Goal: Task Accomplishment & Management: Use online tool/utility

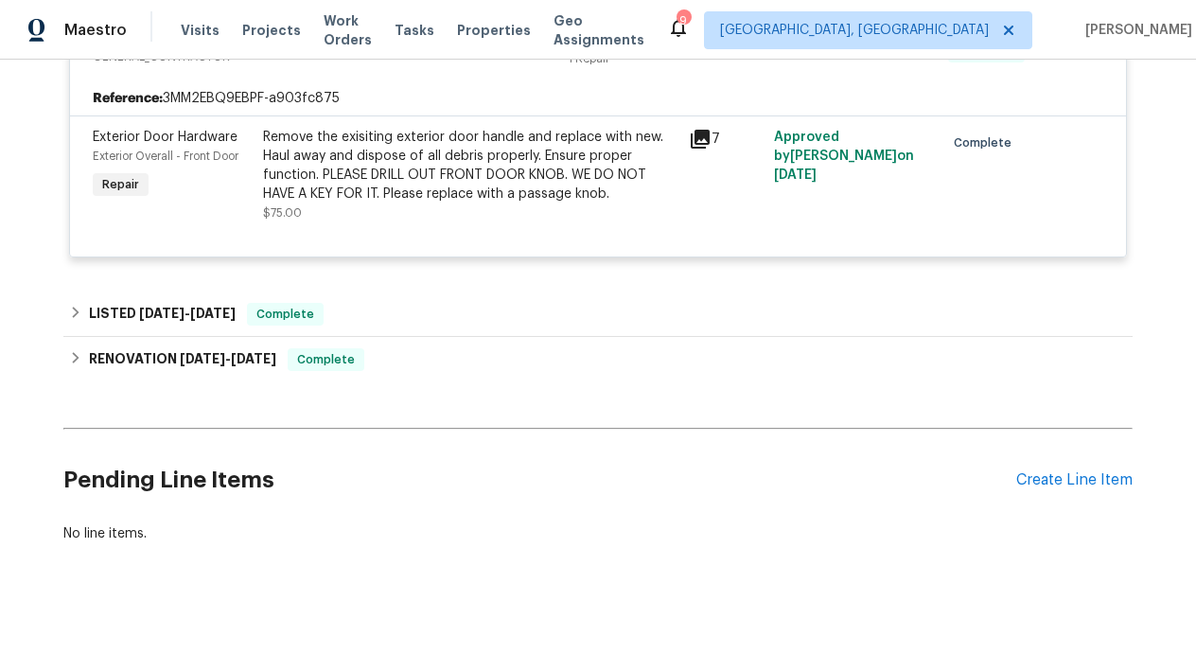
scroll to position [423, 0]
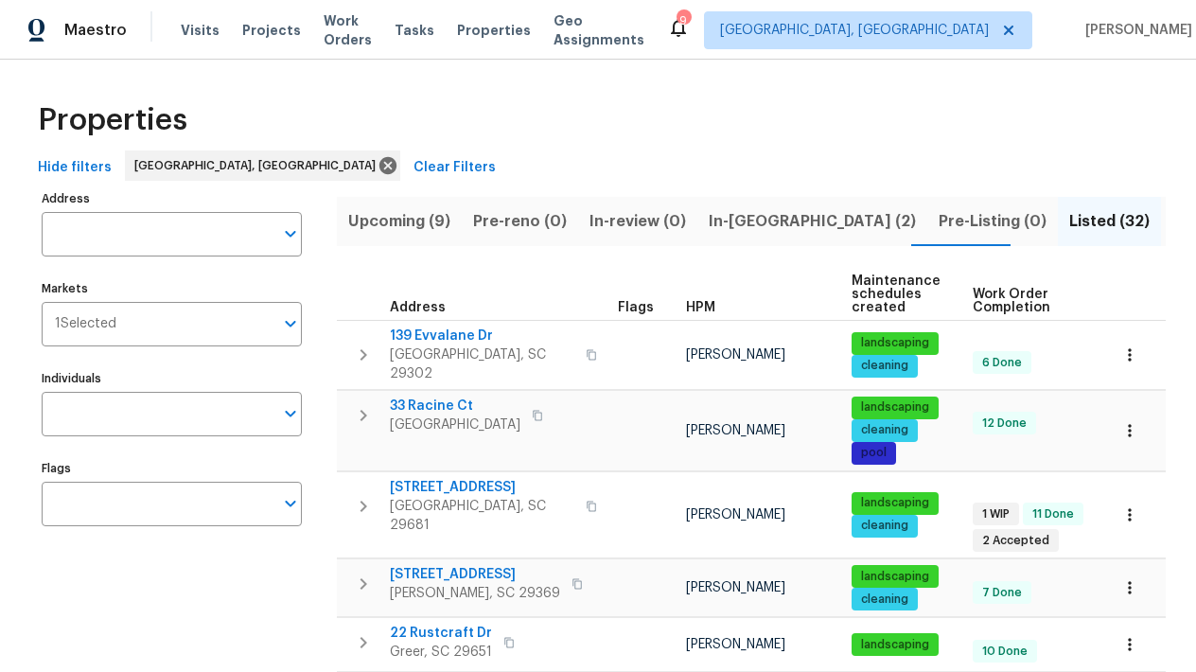
click at [369, 221] on span "Upcoming (9)" at bounding box center [399, 221] width 102 height 26
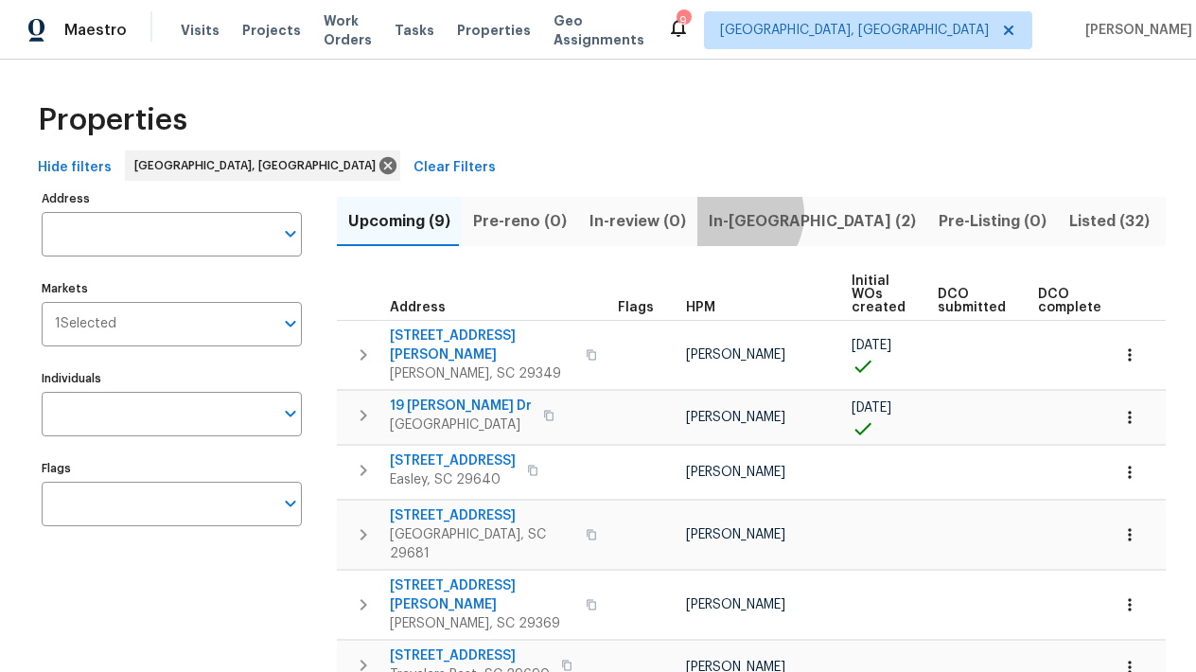
click at [720, 215] on span "In-[GEOGRAPHIC_DATA] (2)" at bounding box center [812, 221] width 207 height 26
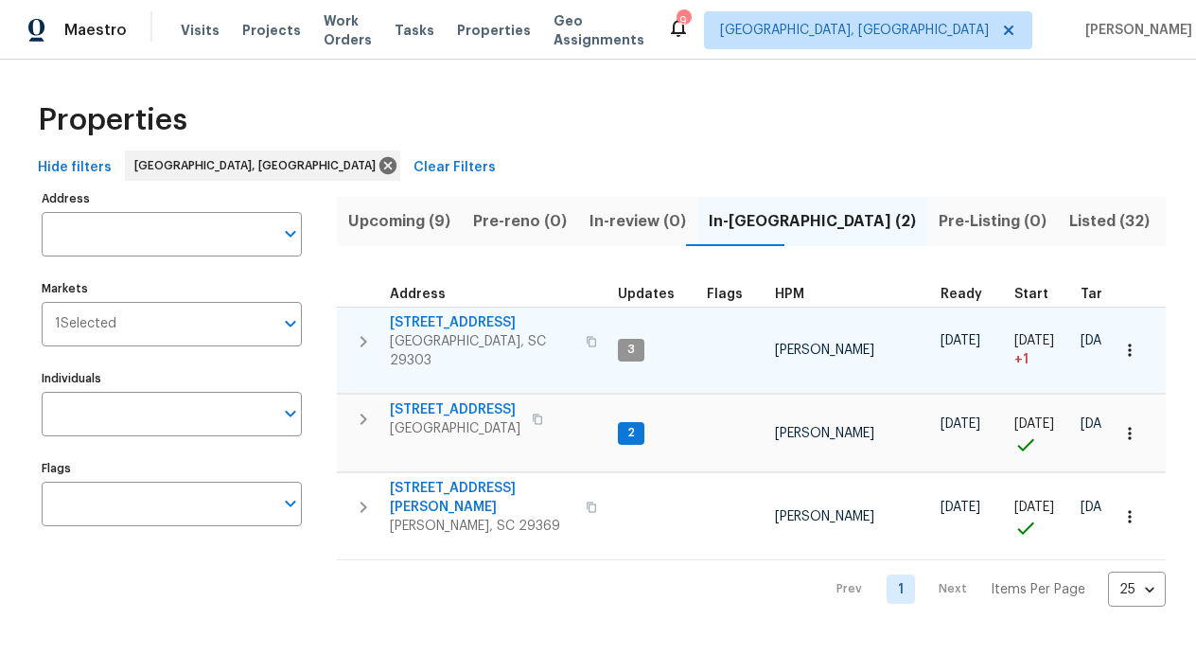
click at [632, 346] on span "3" at bounding box center [631, 350] width 23 height 16
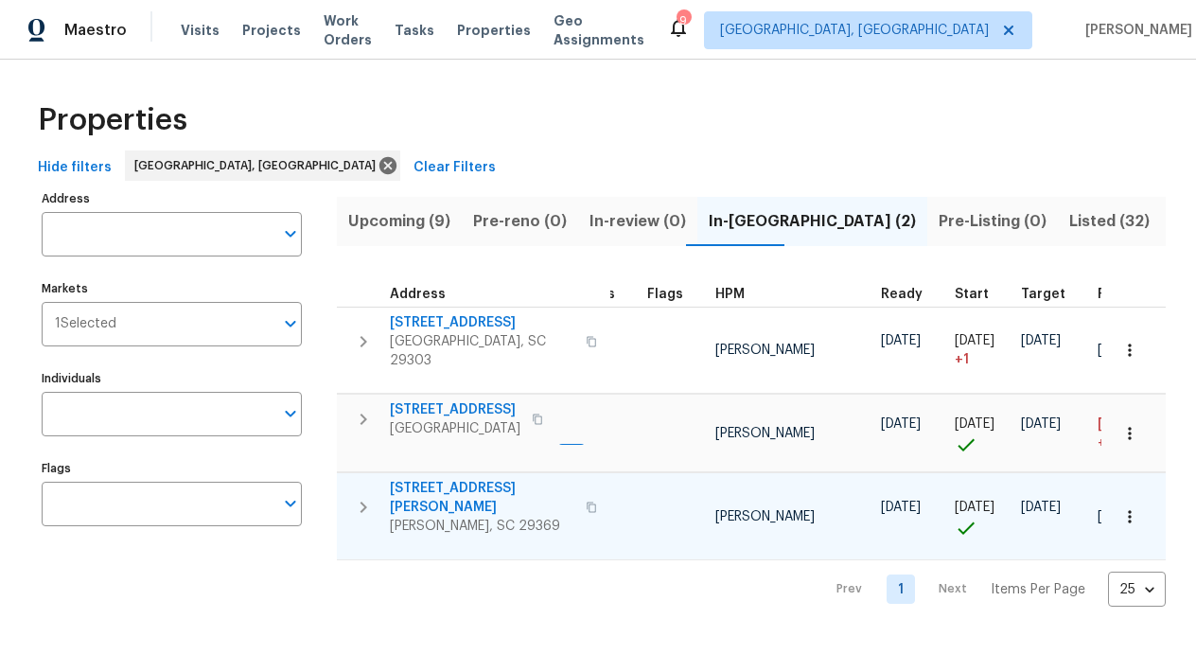
scroll to position [0, 31]
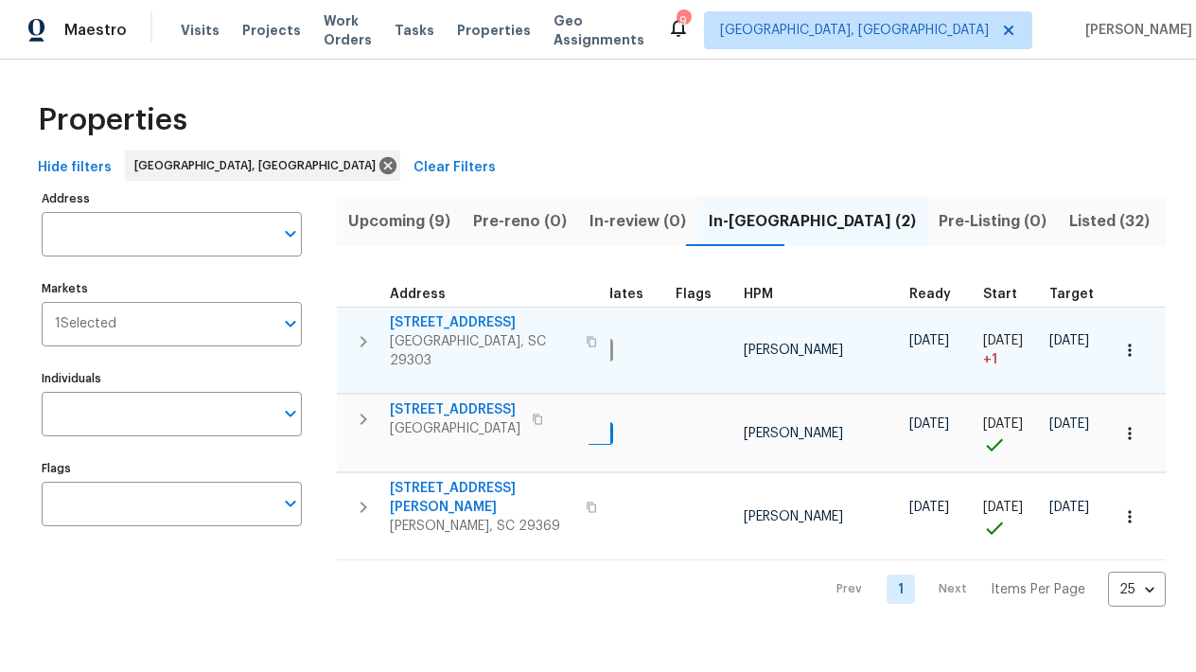
click at [434, 317] on span "44 Willowood Dr" at bounding box center [482, 322] width 184 height 19
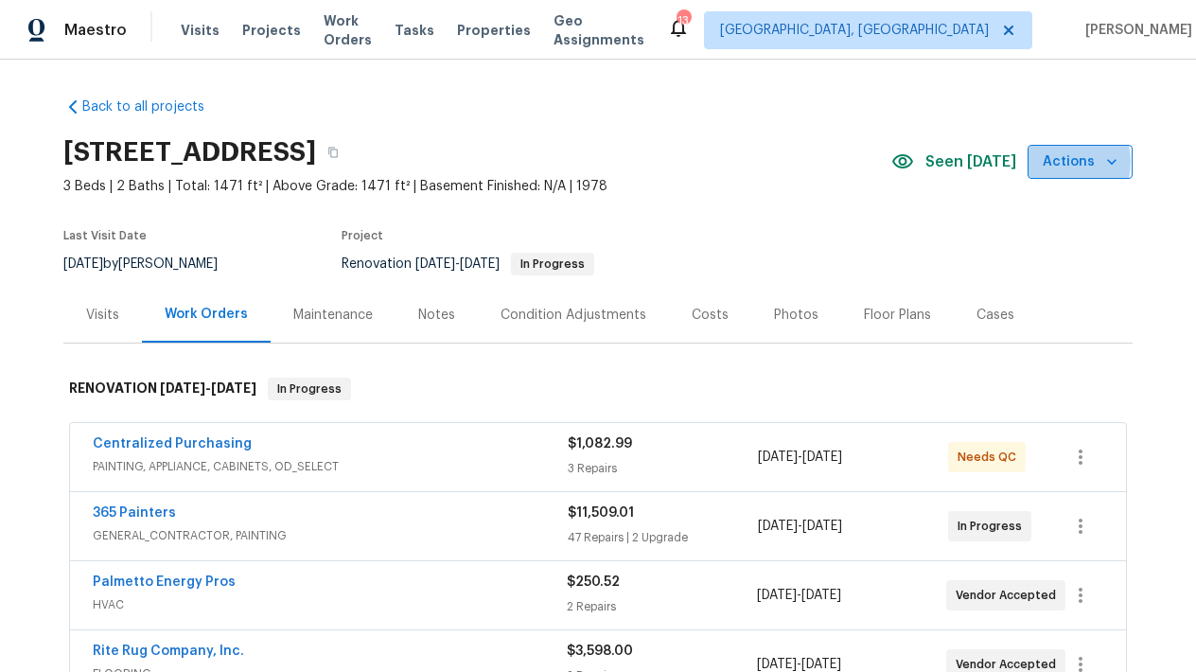
click at [1059, 162] on span "Actions" at bounding box center [1079, 162] width 75 height 24
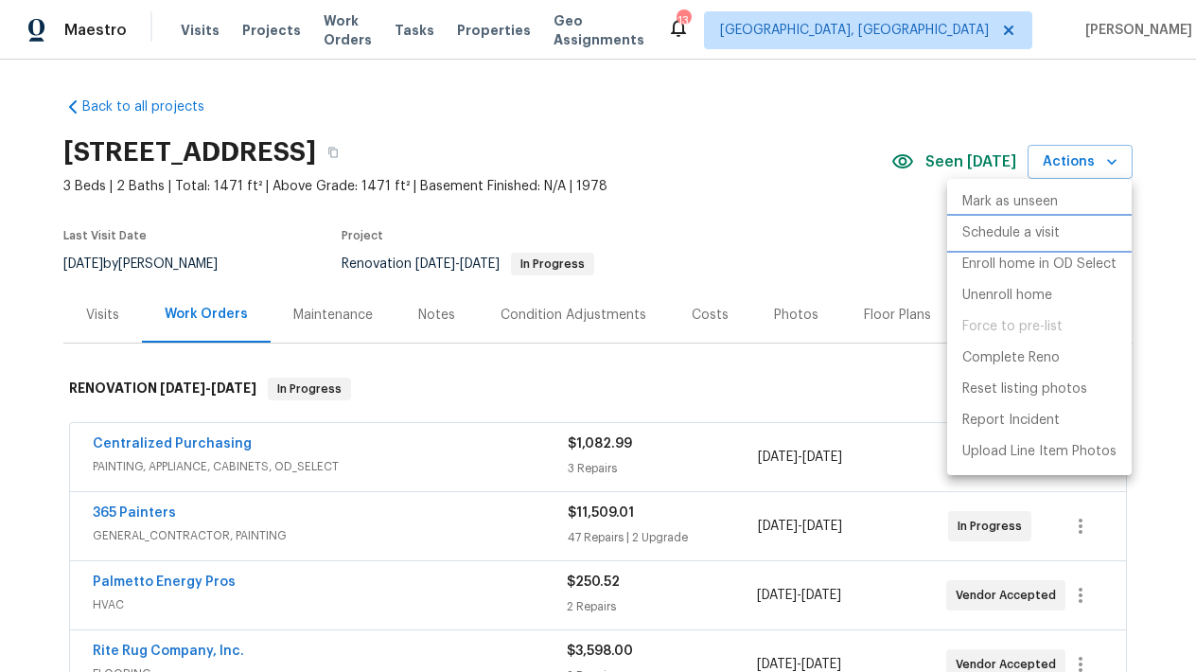
click at [1008, 225] on p "Schedule a visit" at bounding box center [1010, 233] width 97 height 20
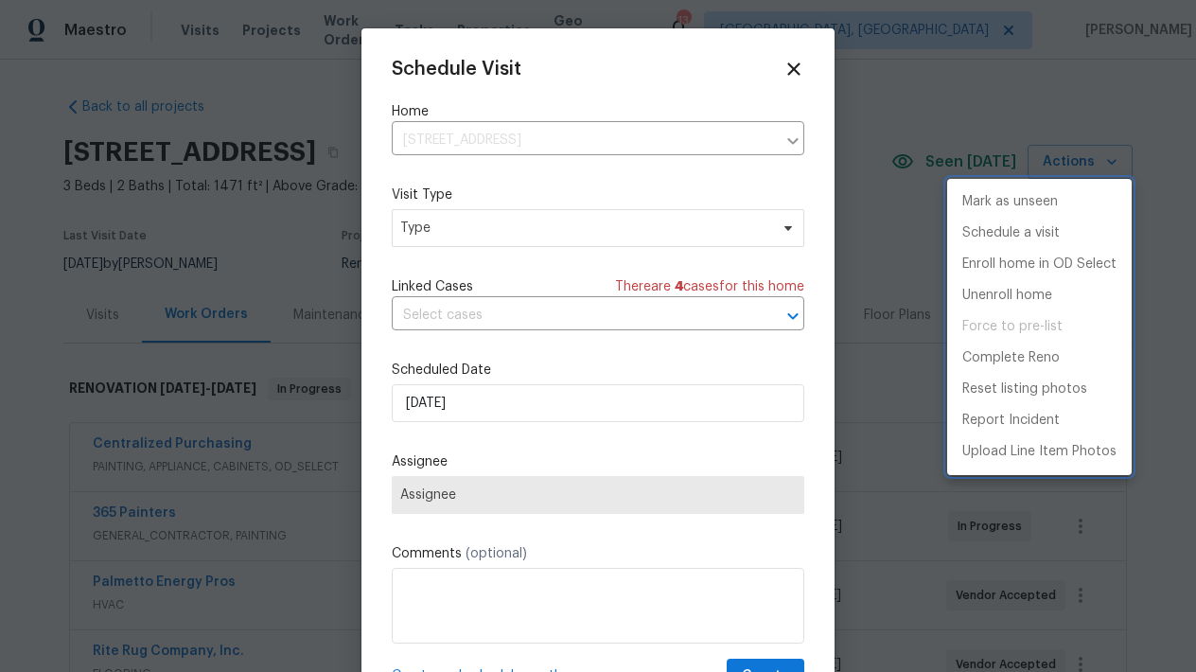
click at [442, 233] on div at bounding box center [598, 336] width 1196 height 672
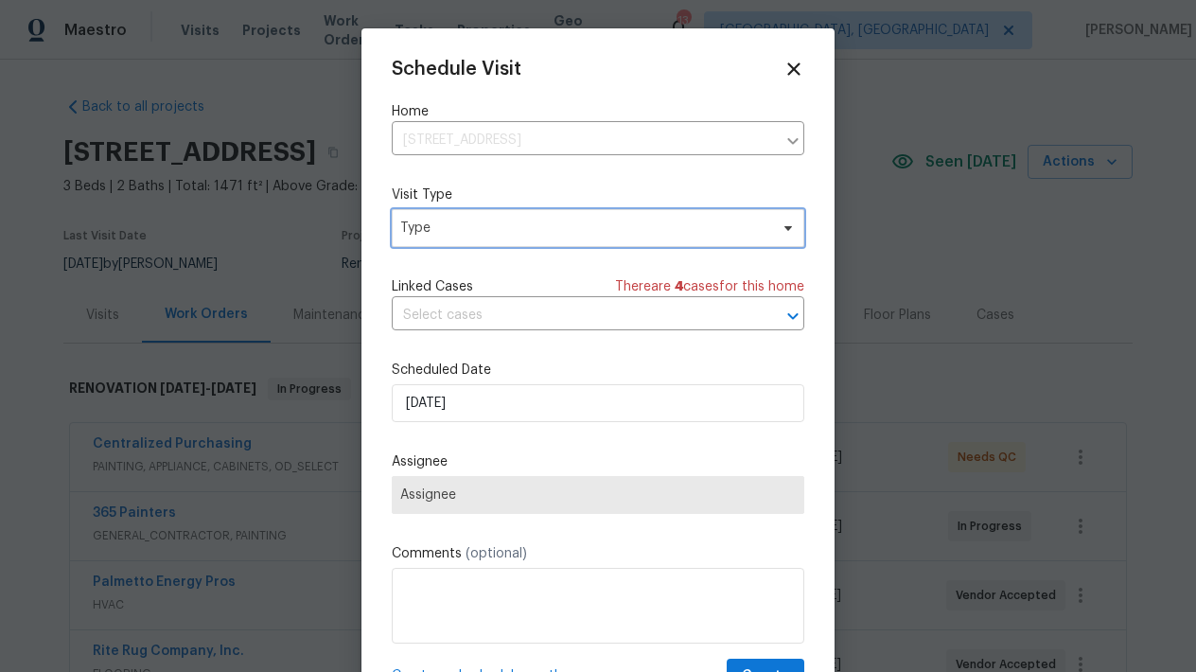
click at [793, 229] on icon at bounding box center [787, 227] width 15 height 15
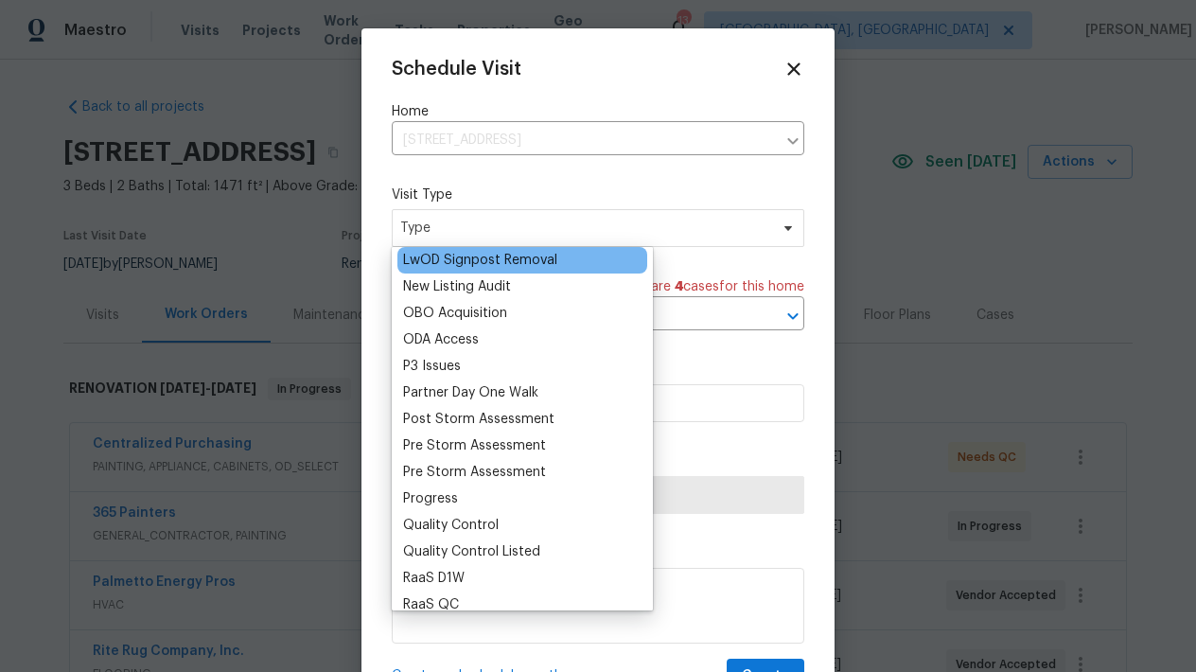
scroll to position [1038, 0]
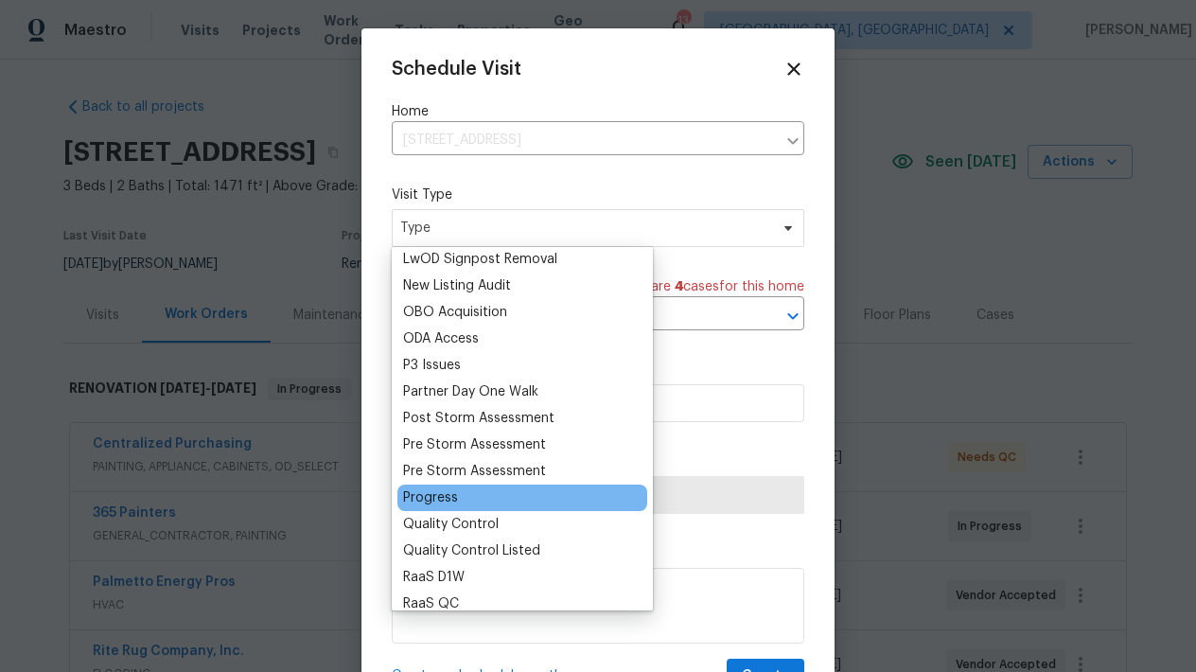
click at [444, 494] on div "Progress" at bounding box center [430, 497] width 55 height 19
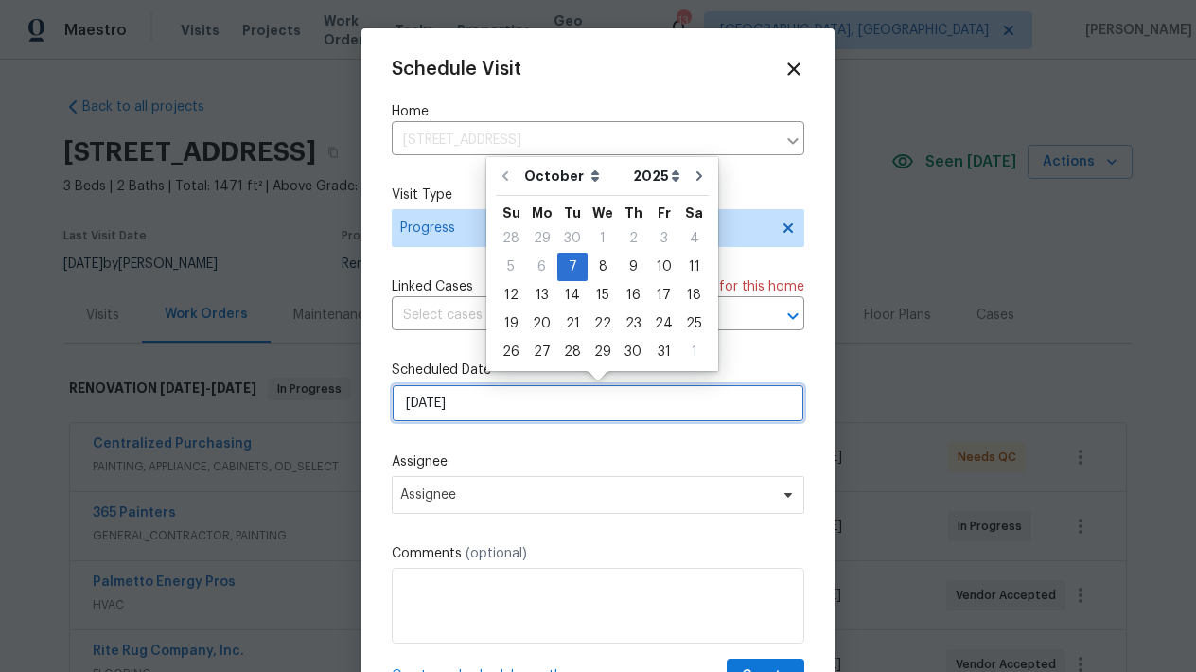
click at [449, 408] on input "10/7/2025" at bounding box center [598, 403] width 412 height 38
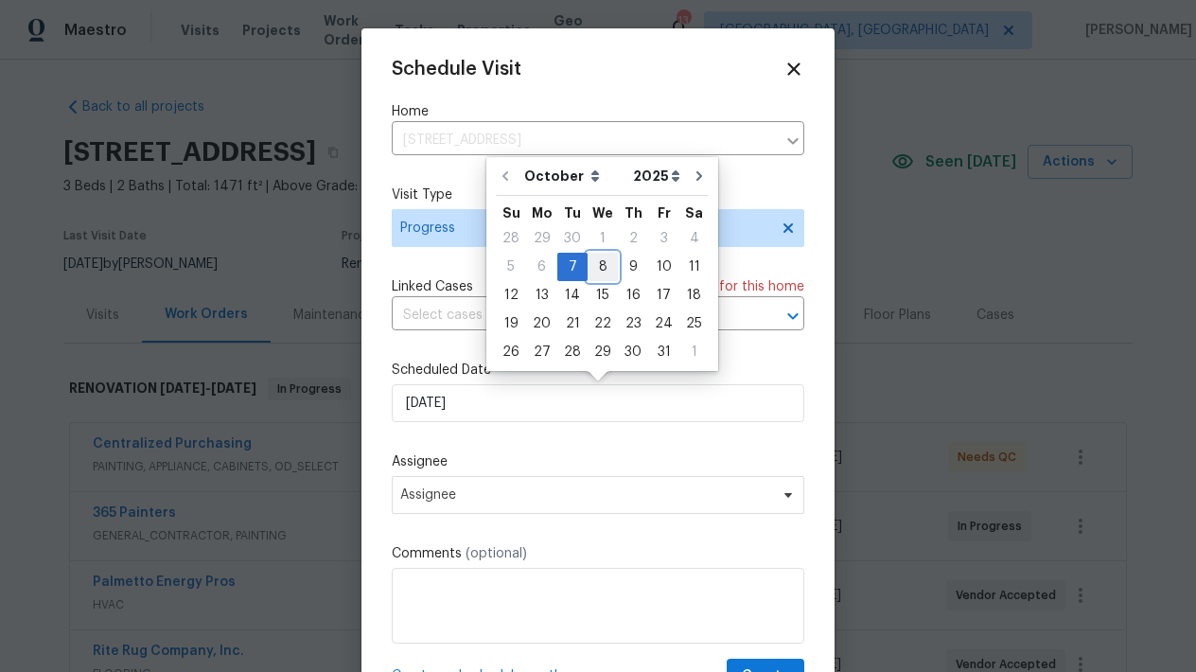
click at [602, 258] on div "8" at bounding box center [602, 267] width 30 height 26
type input "10/8/2025"
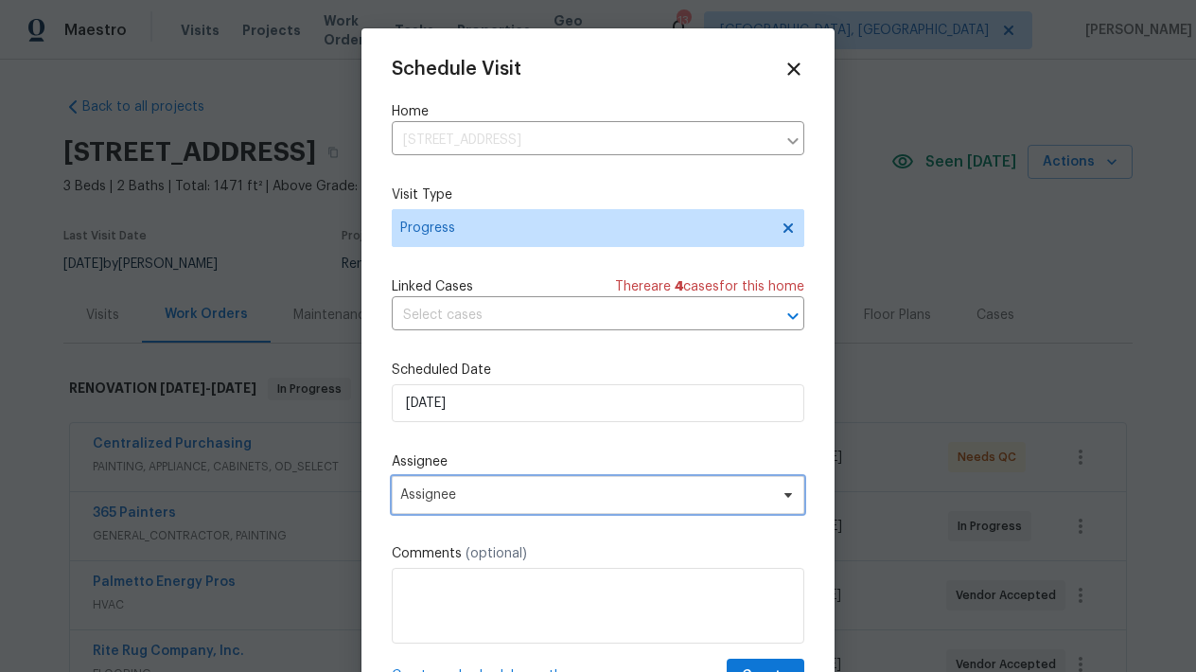
click at [591, 500] on span "Assignee" at bounding box center [585, 494] width 371 height 15
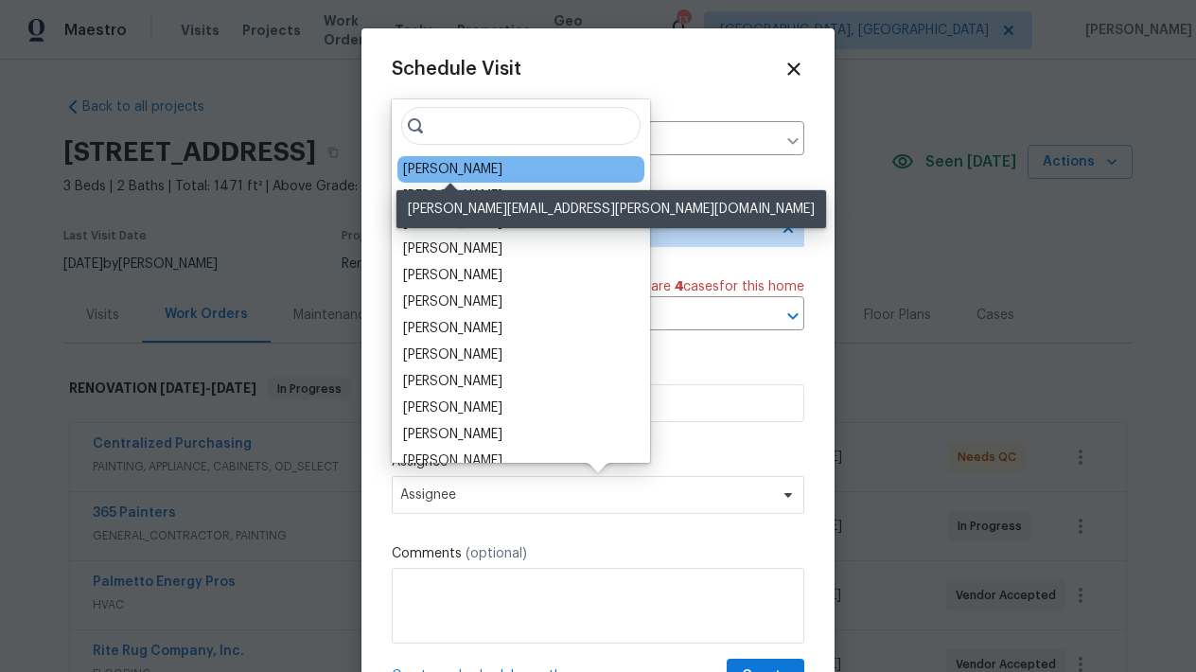
click at [466, 176] on div "[PERSON_NAME]" at bounding box center [452, 169] width 99 height 19
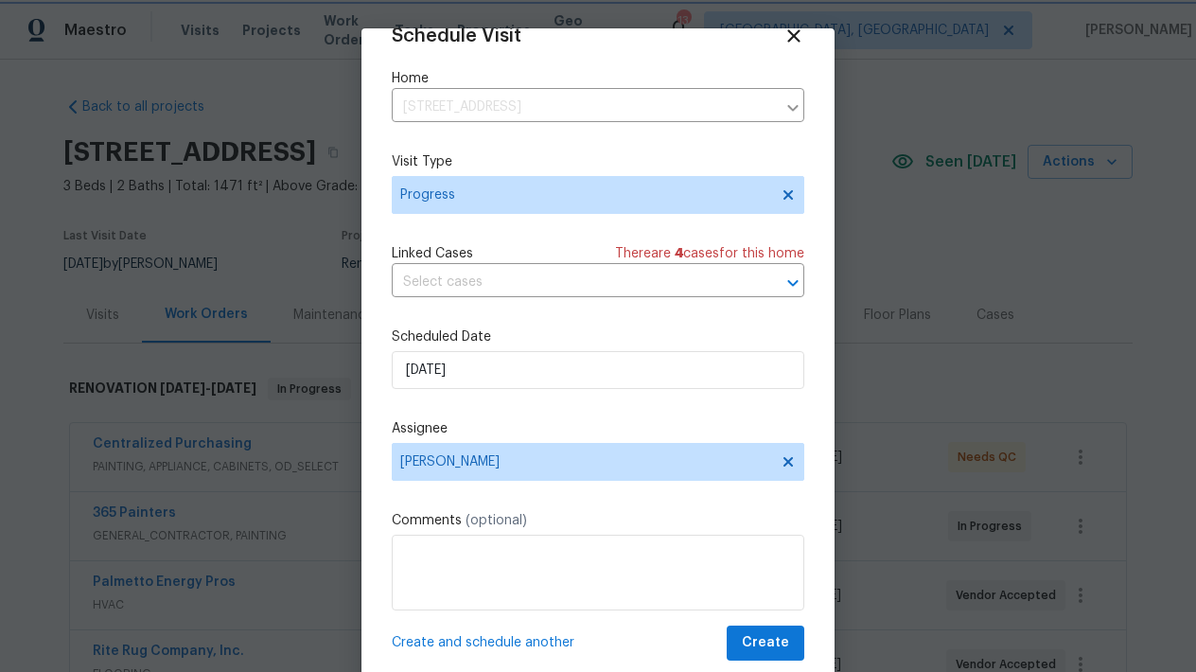
scroll to position [33, 0]
click at [778, 641] on span "Create" at bounding box center [765, 643] width 47 height 24
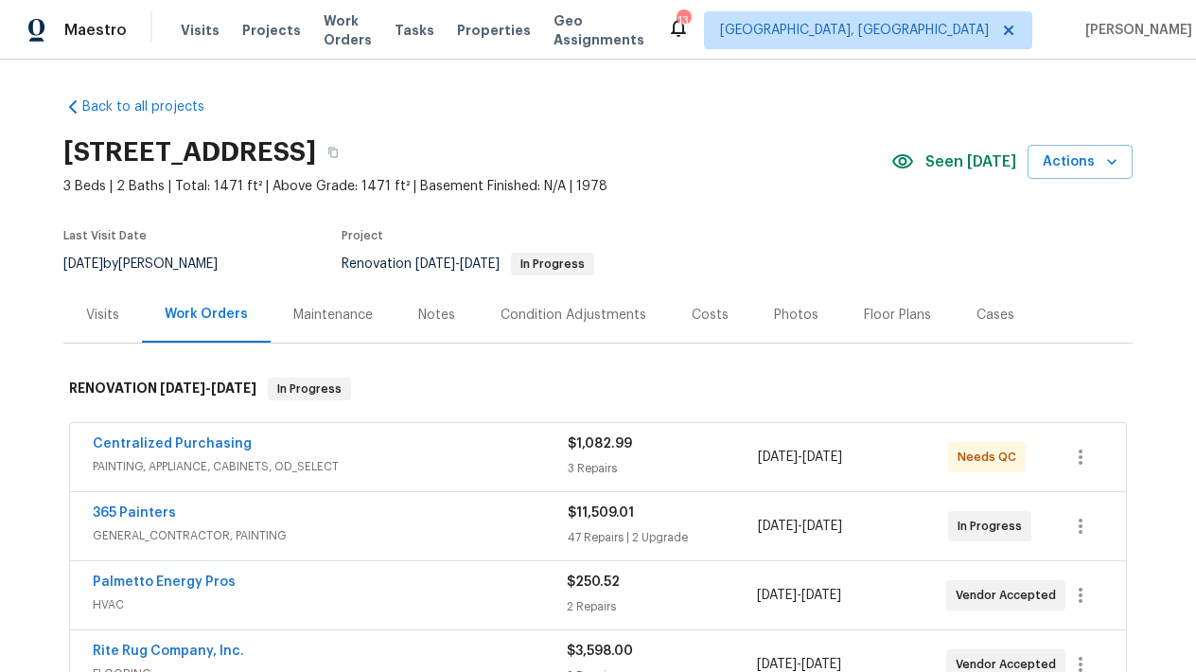
scroll to position [0, 0]
click at [92, 96] on div "Back to all projects 44 Willowood Dr, Spartanburg, SC 29303 3 Beds | 2 Baths | …" at bounding box center [597, 657] width 1069 height 1151
click at [88, 103] on link "Back to all projects" at bounding box center [154, 106] width 182 height 19
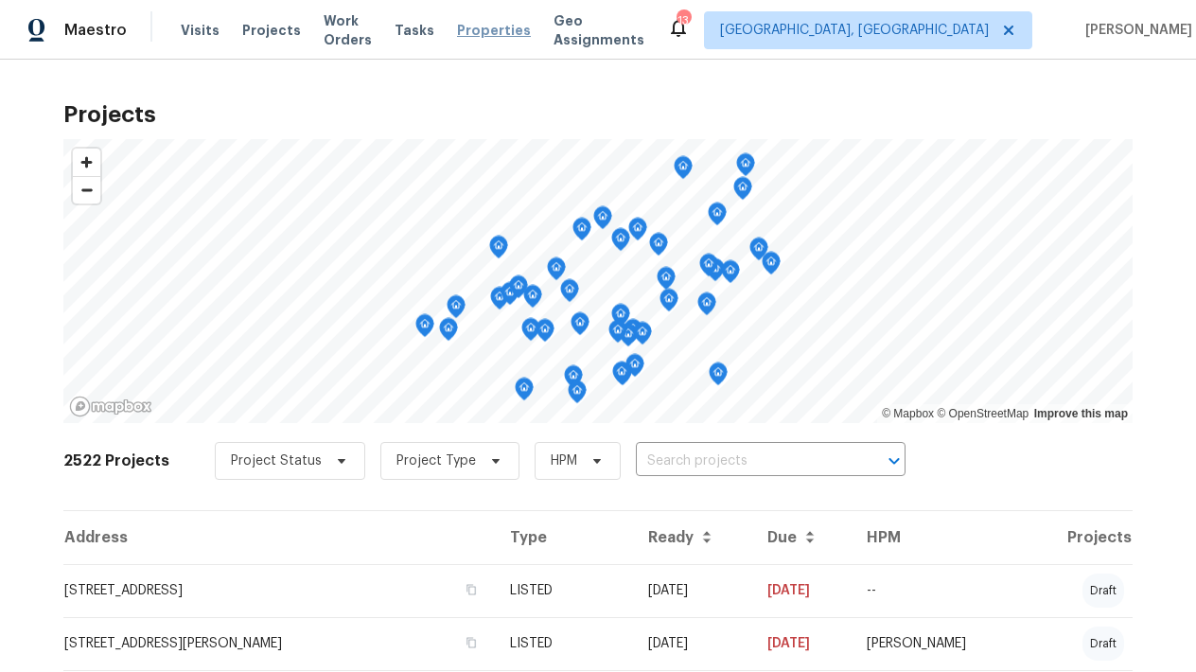
click at [514, 28] on span "Properties" at bounding box center [494, 30] width 74 height 19
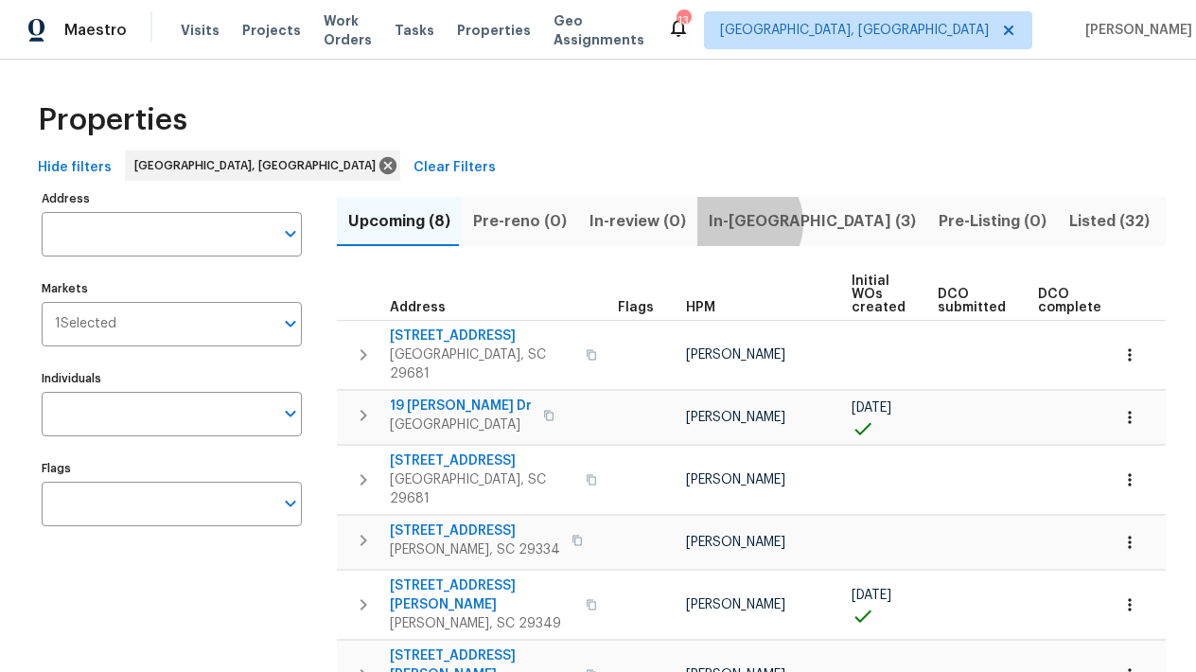
click at [726, 222] on span "In-reno (3)" at bounding box center [812, 221] width 207 height 26
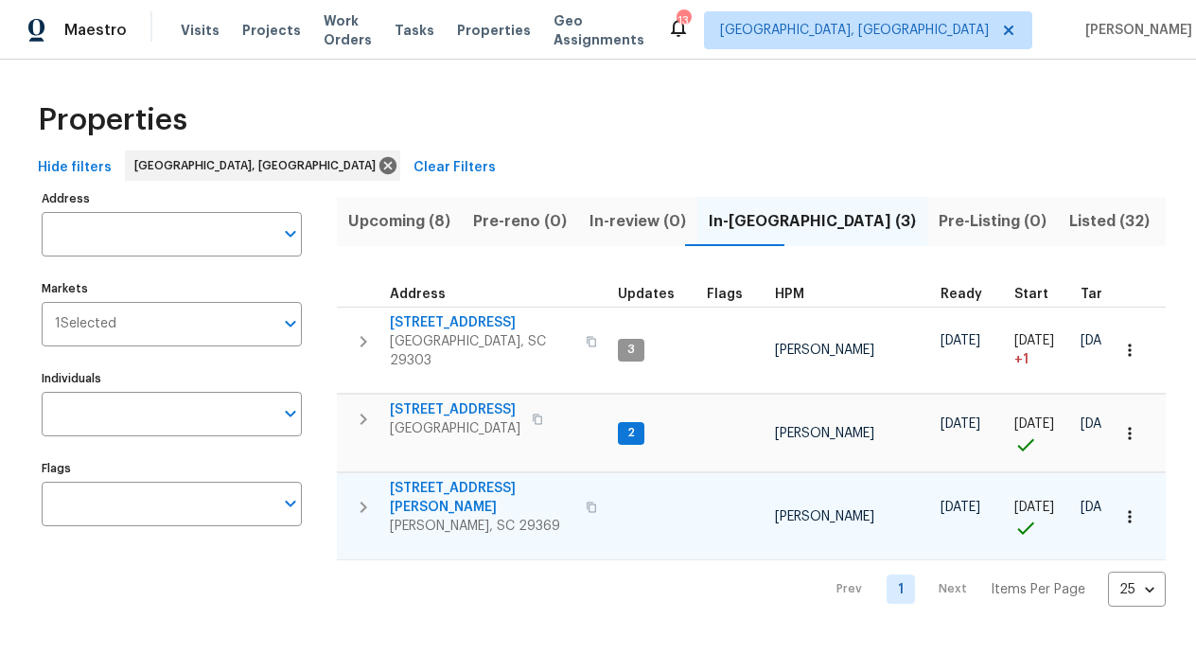
click at [443, 480] on span "221 Angel Rose Dr" at bounding box center [482, 498] width 184 height 38
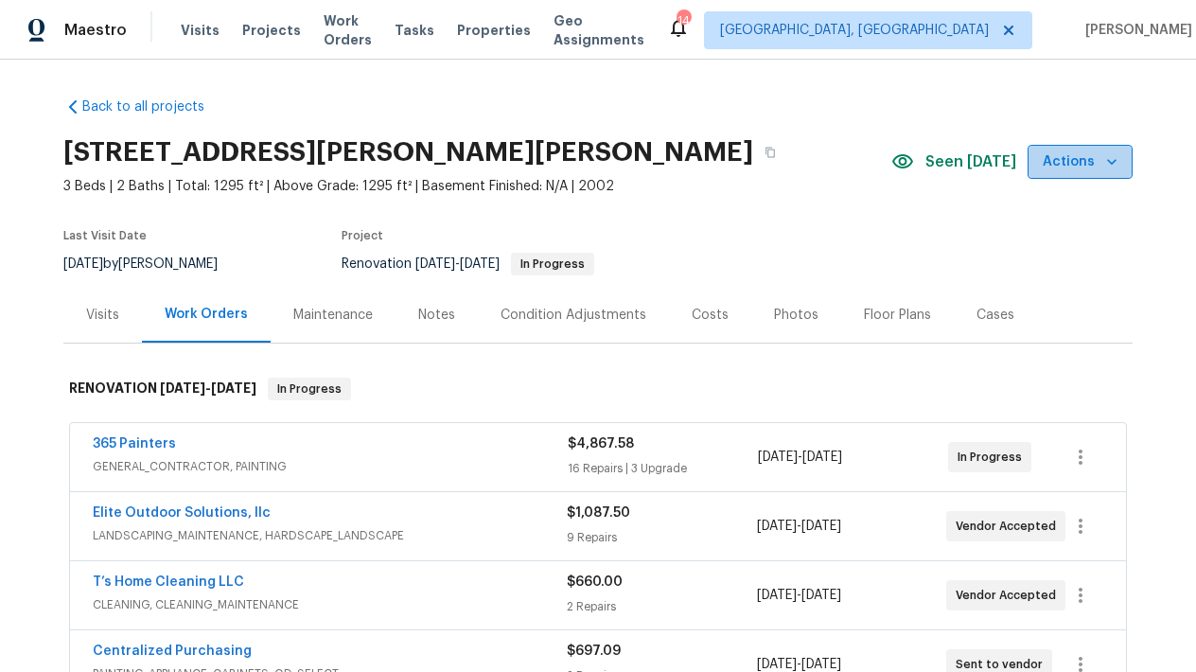
click at [1106, 171] on span "Actions" at bounding box center [1079, 162] width 75 height 24
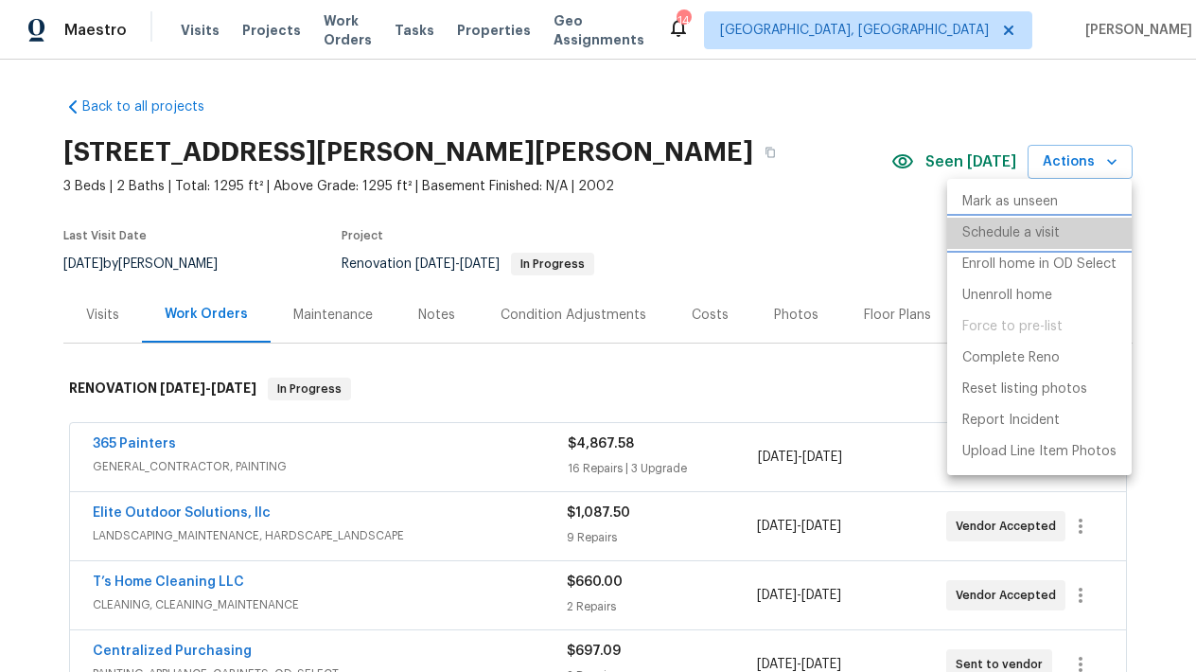
click at [1004, 231] on p "Schedule a visit" at bounding box center [1010, 233] width 97 height 20
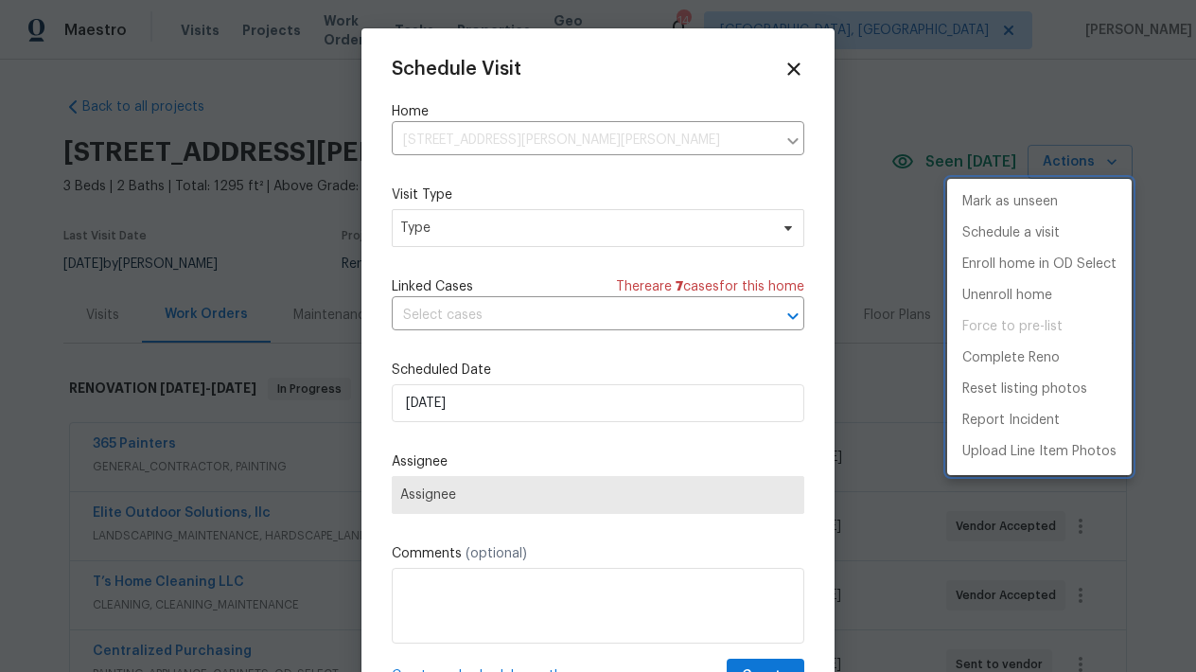
click at [455, 219] on div at bounding box center [598, 336] width 1196 height 672
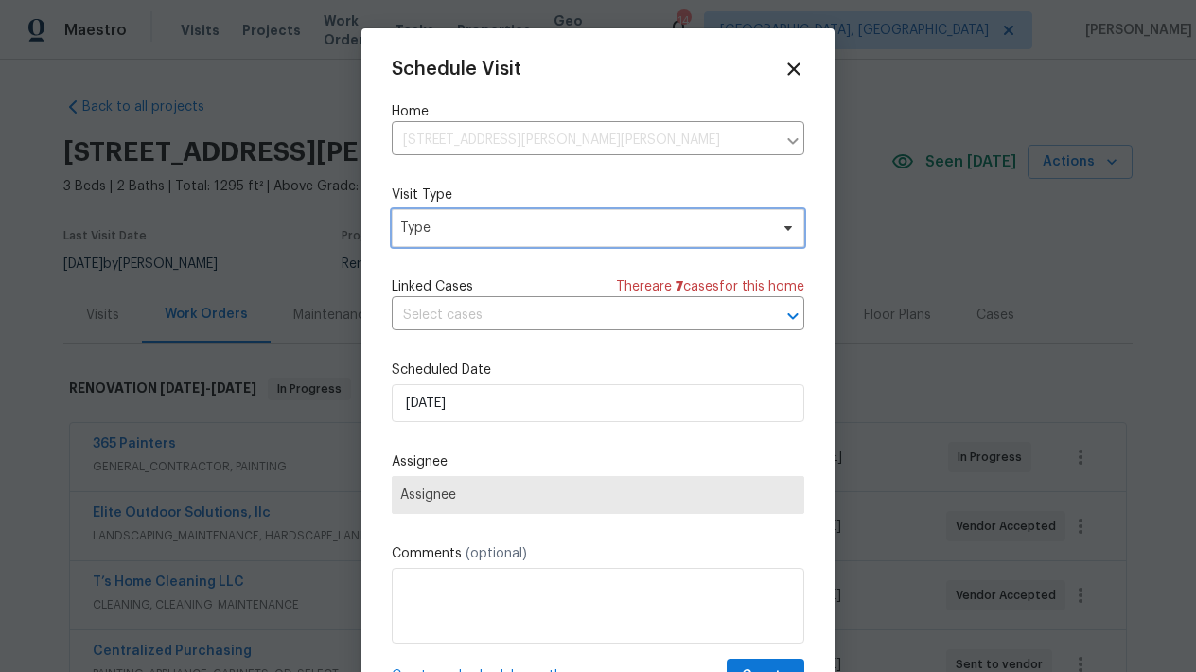
click at [455, 225] on span "Type" at bounding box center [584, 228] width 368 height 19
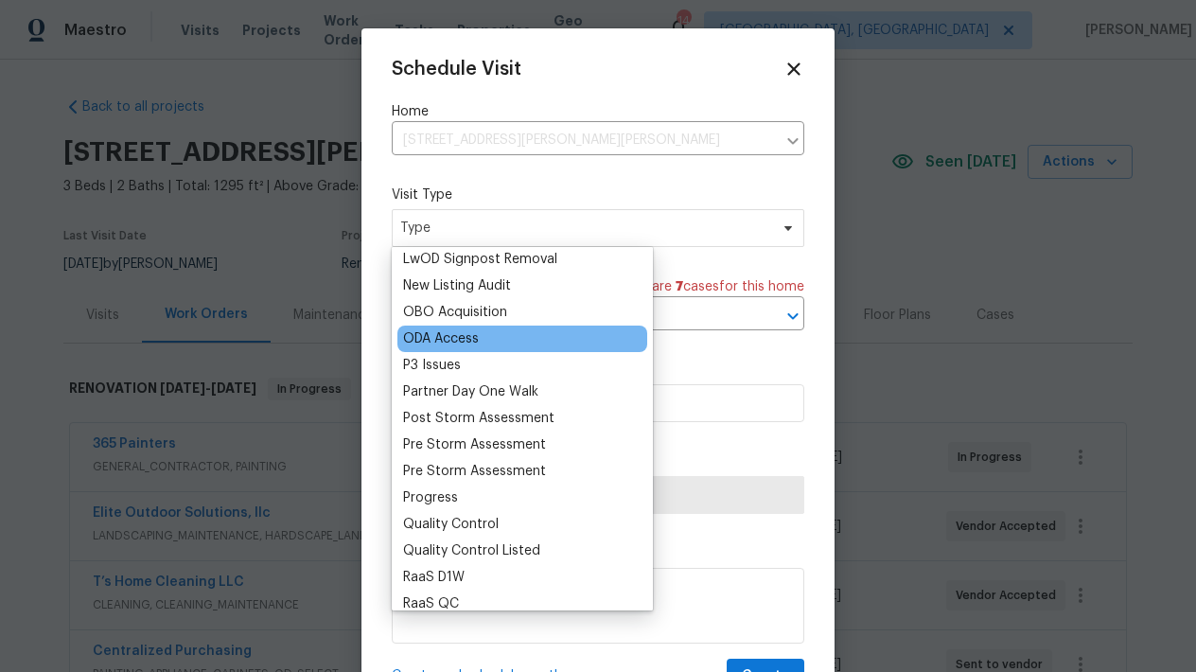
scroll to position [1044, 0]
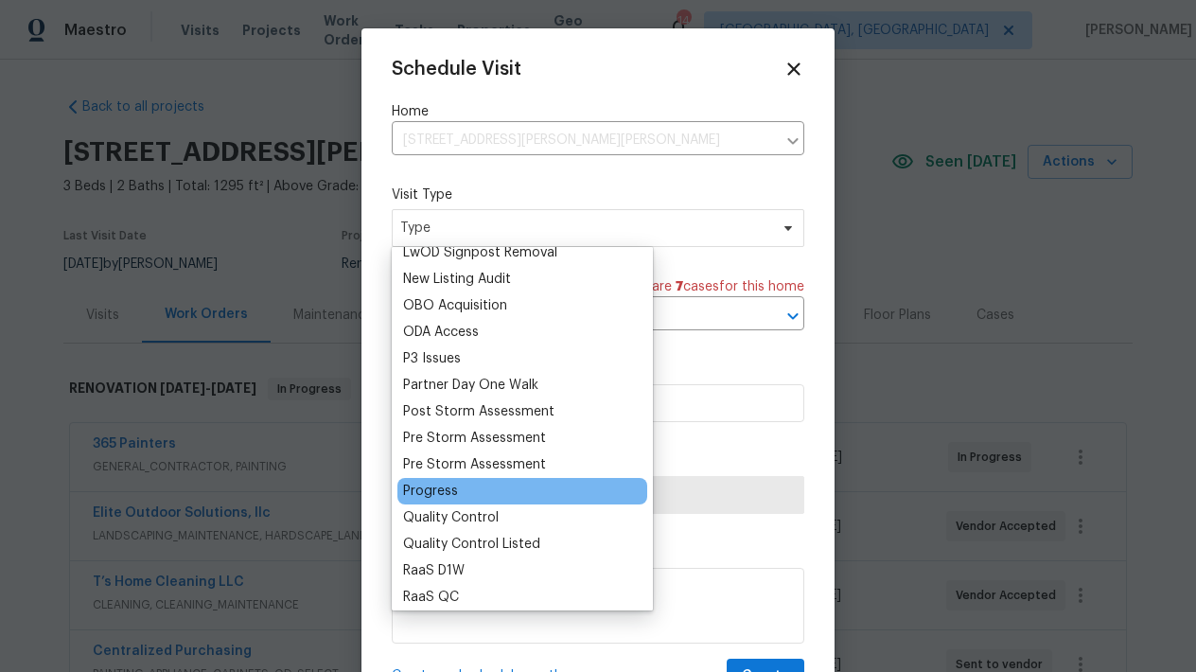
click at [451, 492] on div "Progress" at bounding box center [430, 491] width 55 height 19
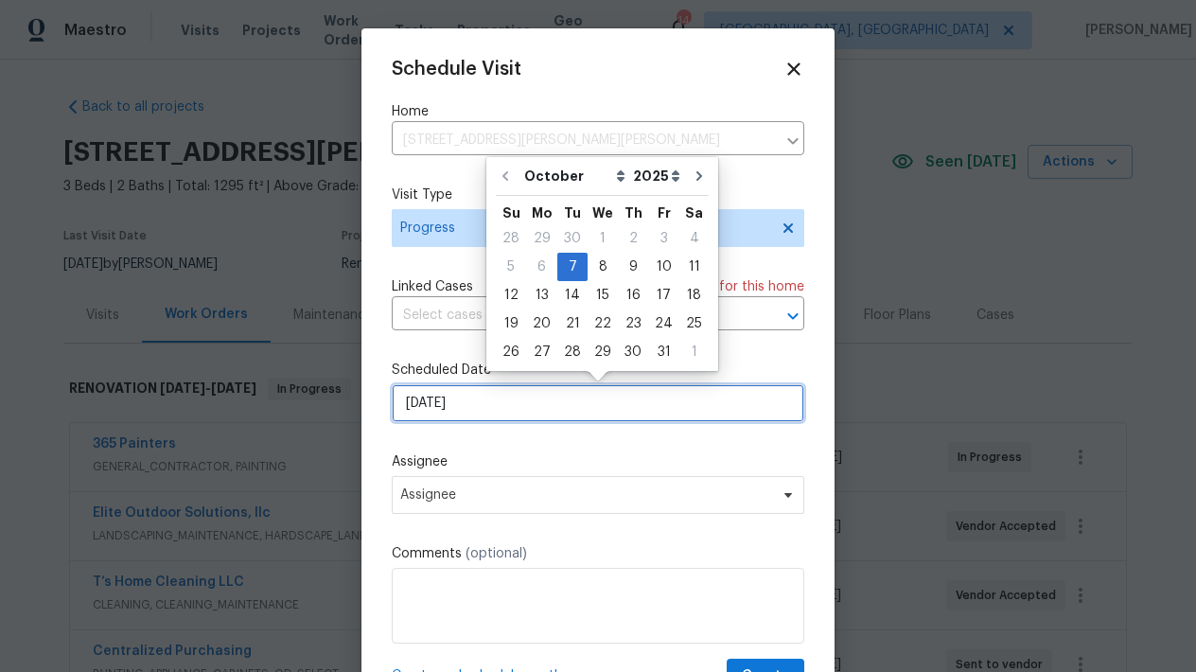
click at [464, 411] on input "10/7/2025" at bounding box center [598, 403] width 412 height 38
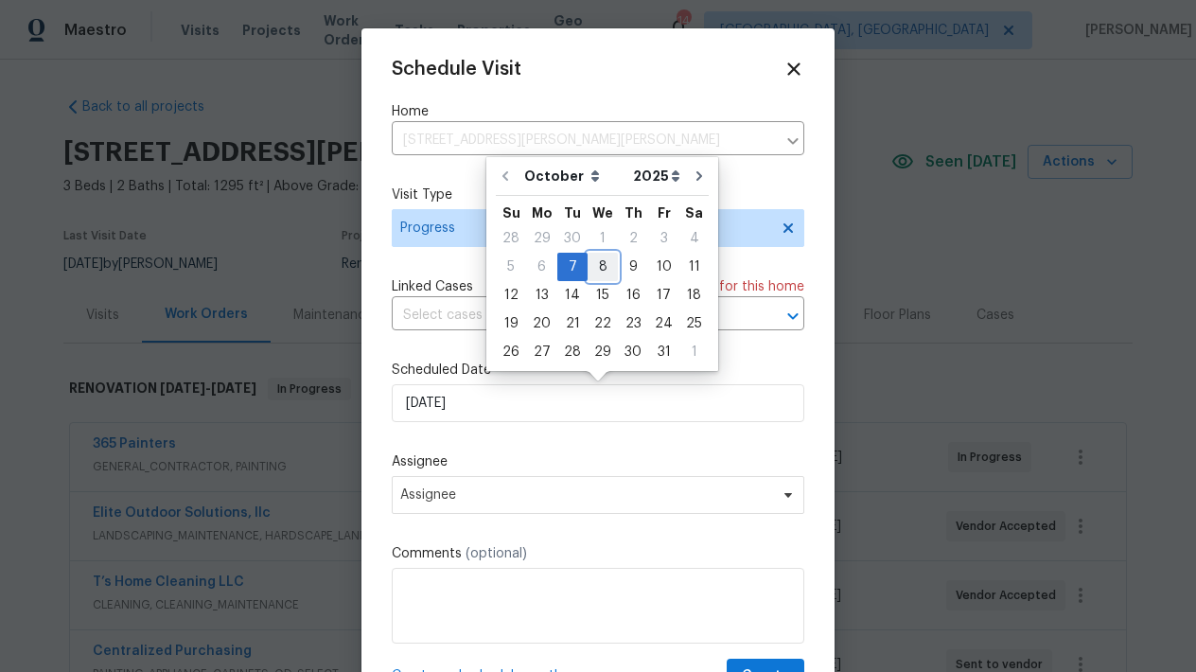
click at [590, 271] on div "8" at bounding box center [602, 267] width 30 height 26
type input "10/8/2025"
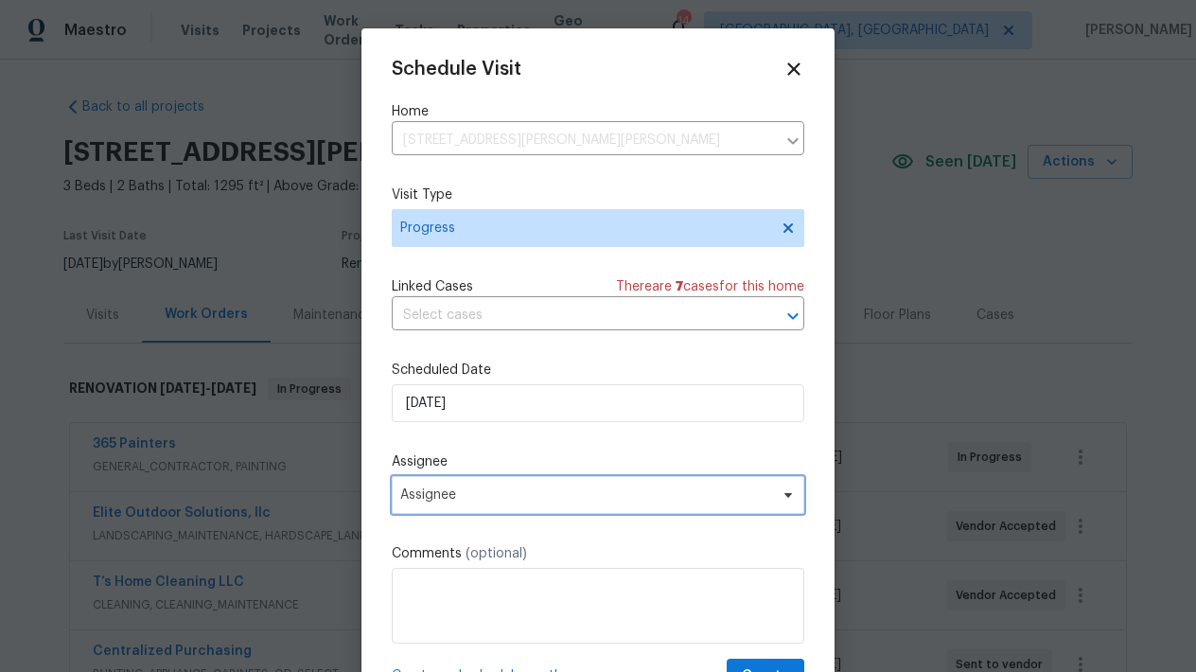
click at [519, 499] on span "Assignee" at bounding box center [585, 494] width 371 height 15
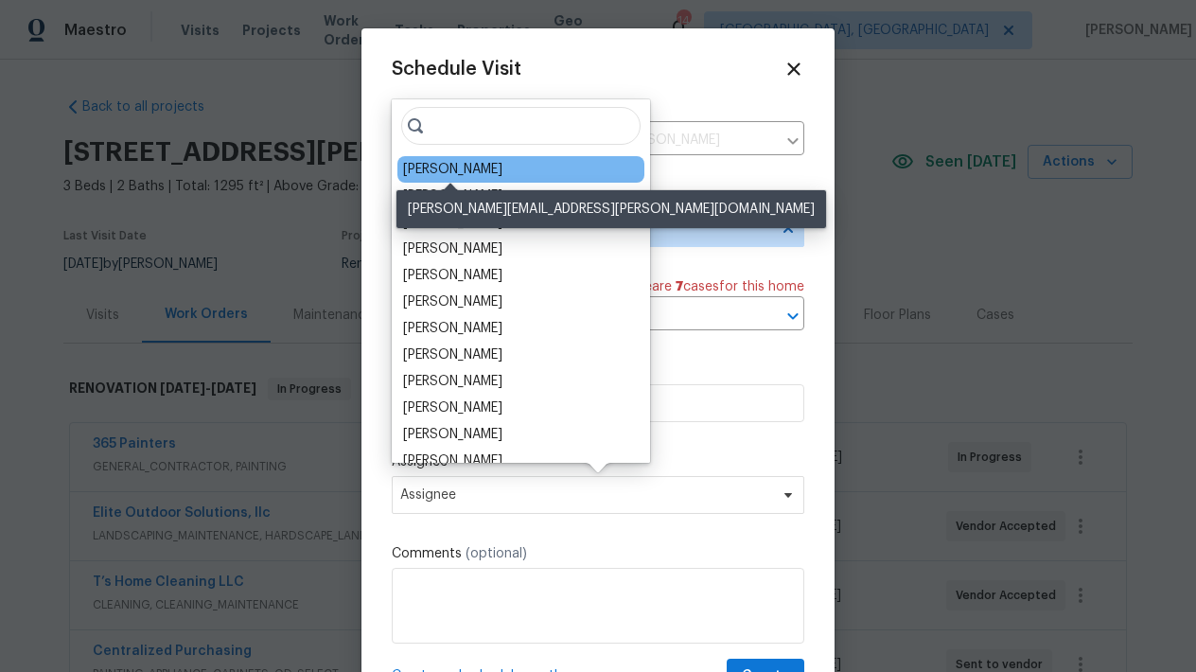
click at [470, 168] on div "[PERSON_NAME]" at bounding box center [452, 169] width 99 height 19
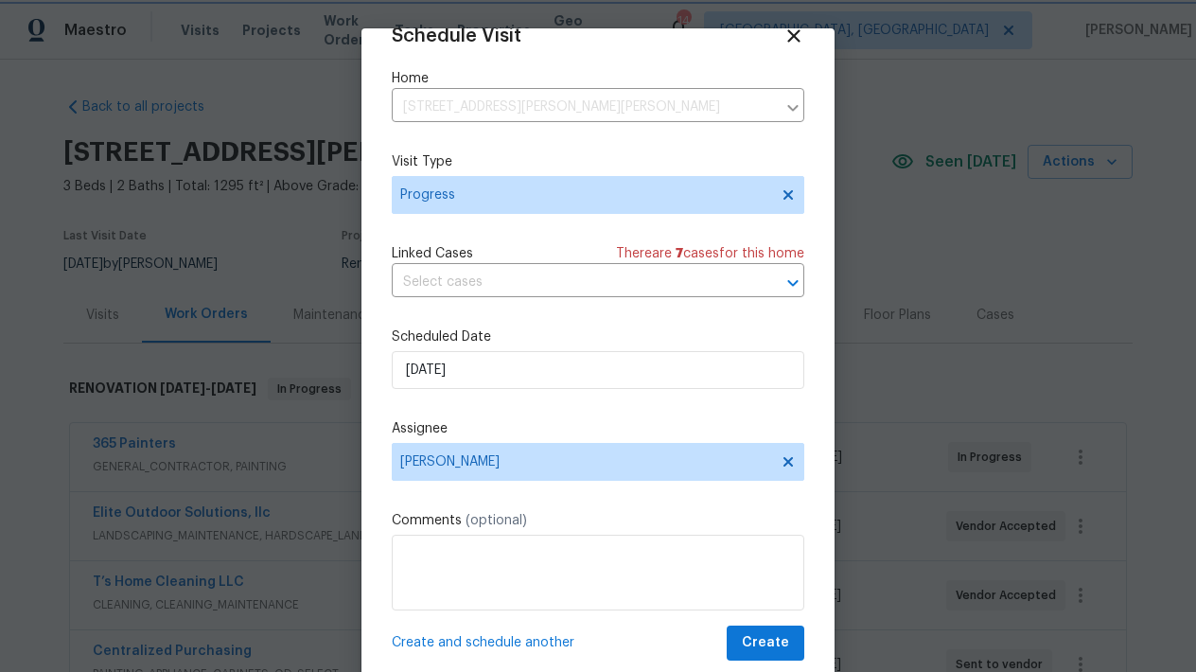
scroll to position [33, 0]
click at [771, 642] on span "Create" at bounding box center [765, 643] width 47 height 24
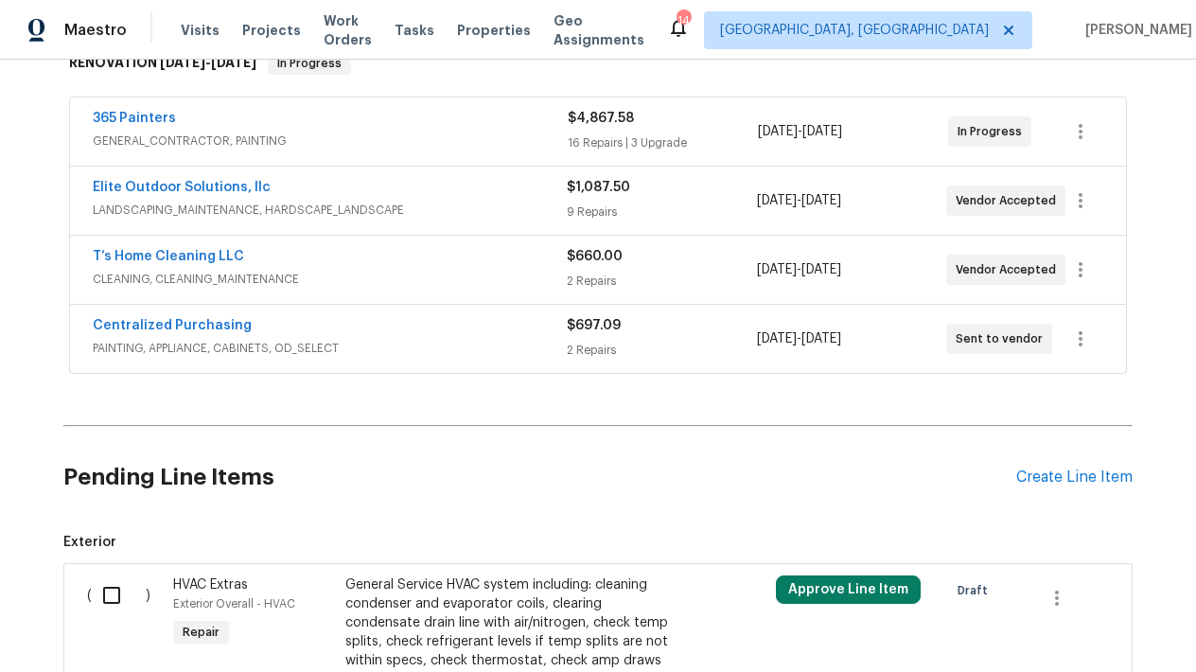
scroll to position [329, 0]
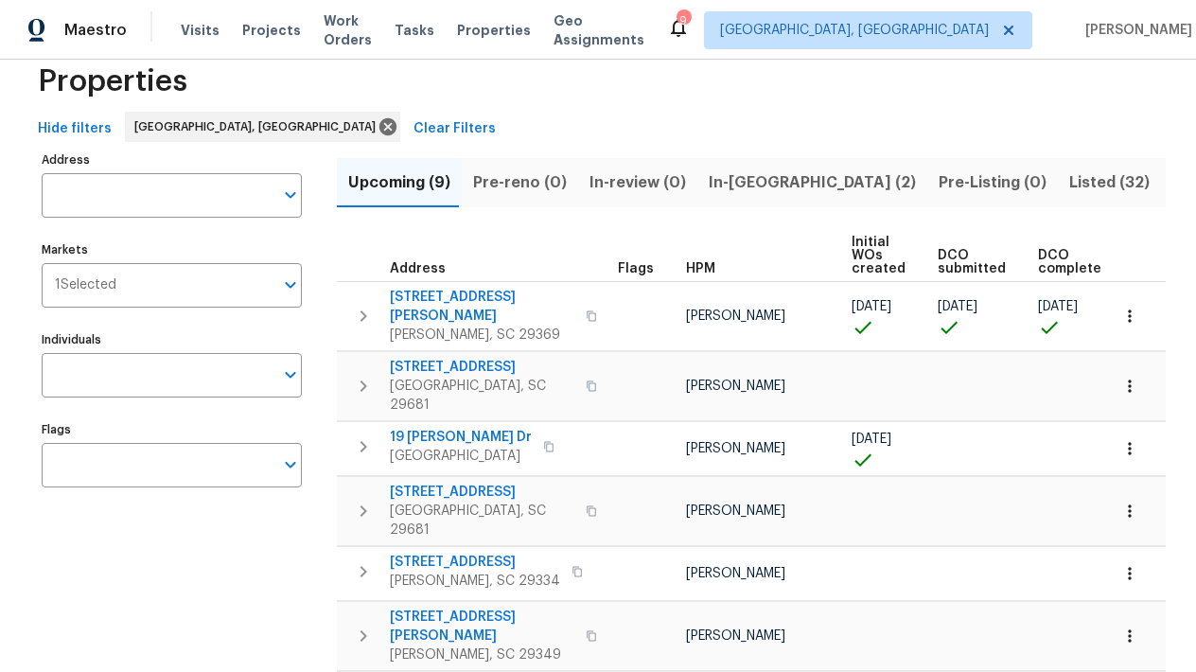
scroll to position [37, 0]
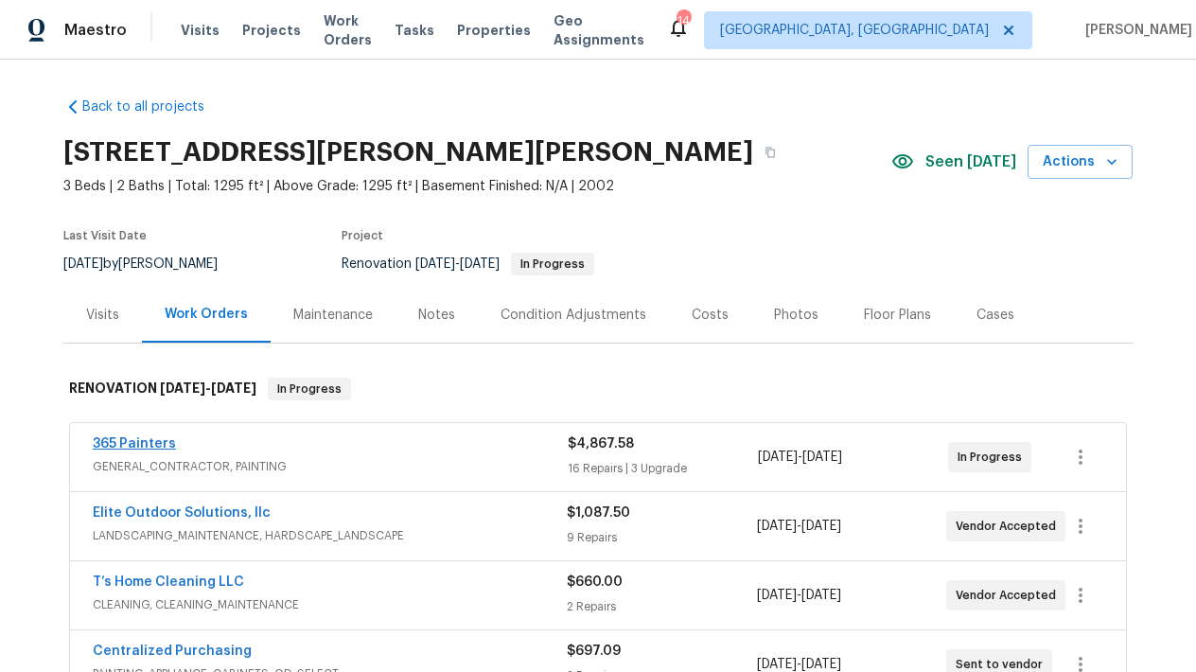
click at [134, 439] on link "365 Painters" at bounding box center [134, 443] width 83 height 13
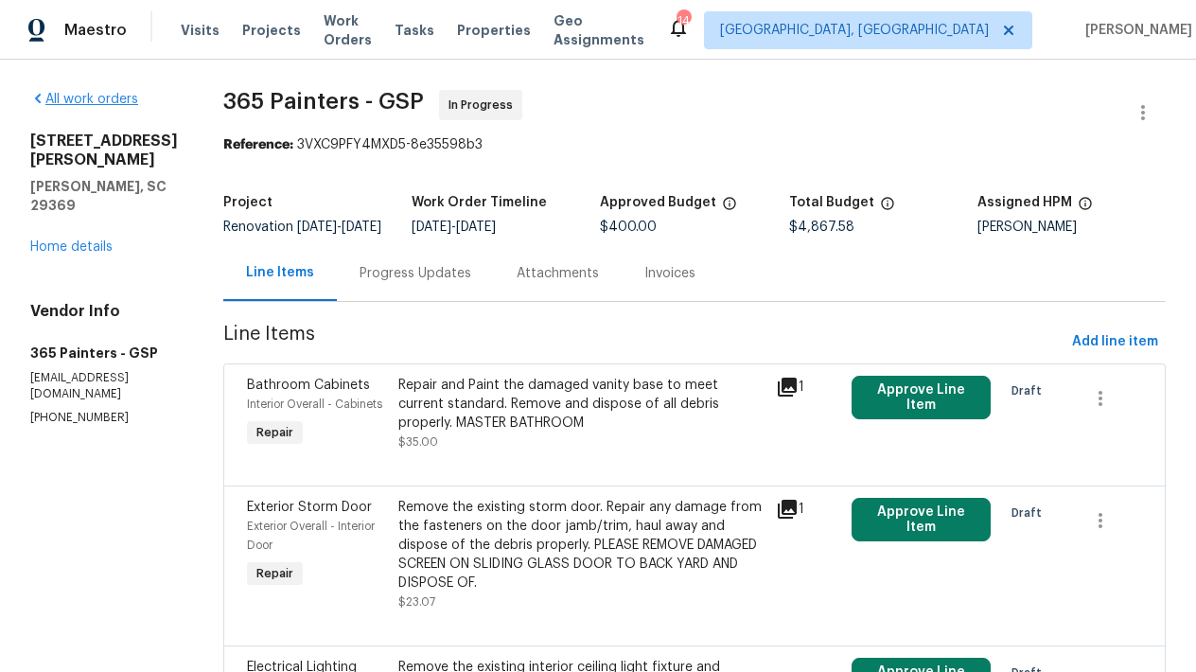
click at [104, 104] on link "All work orders" at bounding box center [84, 99] width 108 height 13
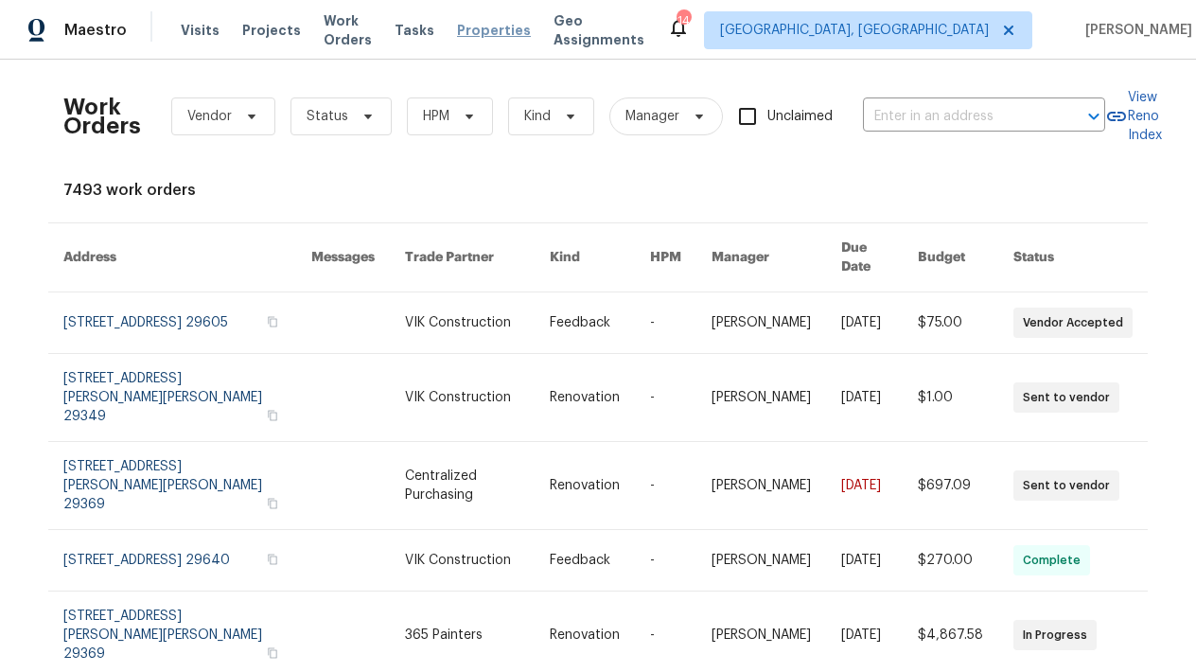
click at [521, 29] on span "Properties" at bounding box center [494, 30] width 74 height 19
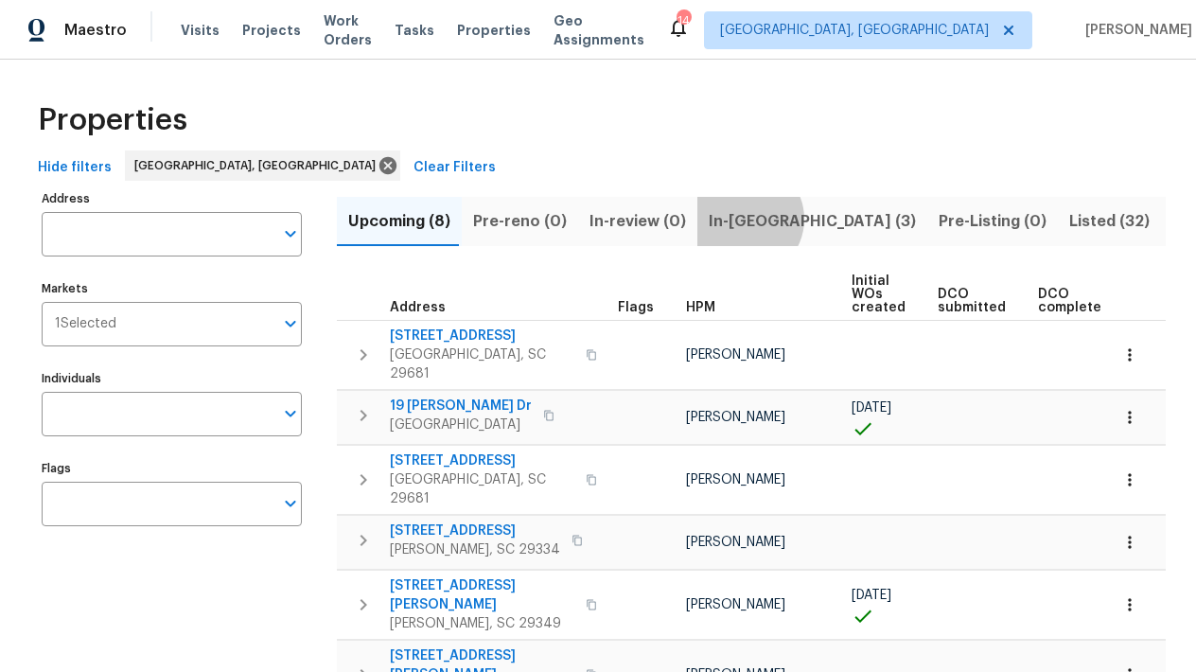
click at [733, 219] on span "In-reno (3)" at bounding box center [812, 221] width 207 height 26
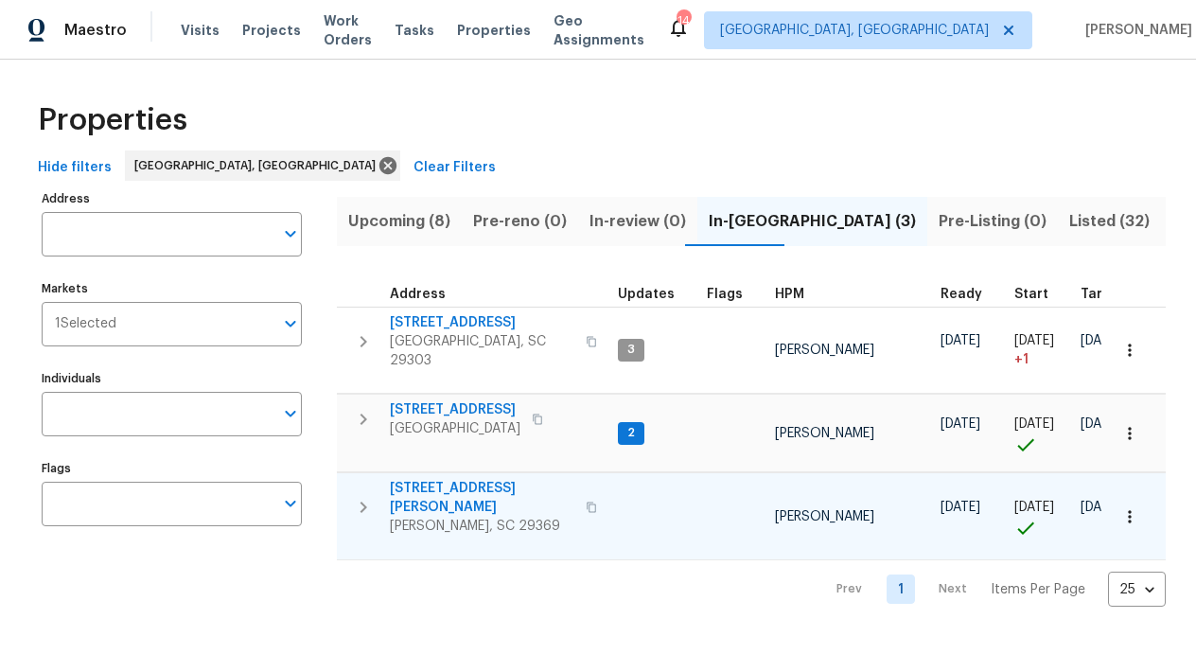
click at [427, 481] on span "221 Angel Rose Dr" at bounding box center [482, 498] width 184 height 38
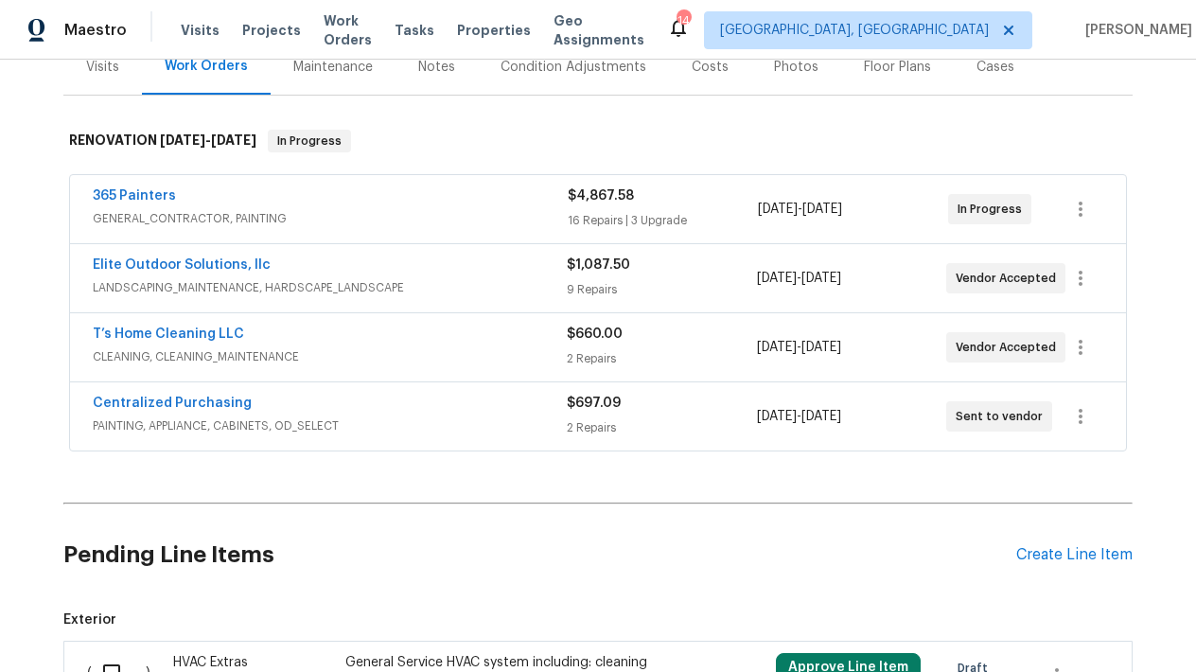
scroll to position [247, 0]
click at [185, 261] on link "Elite Outdoor Solutions, llc" at bounding box center [182, 265] width 178 height 13
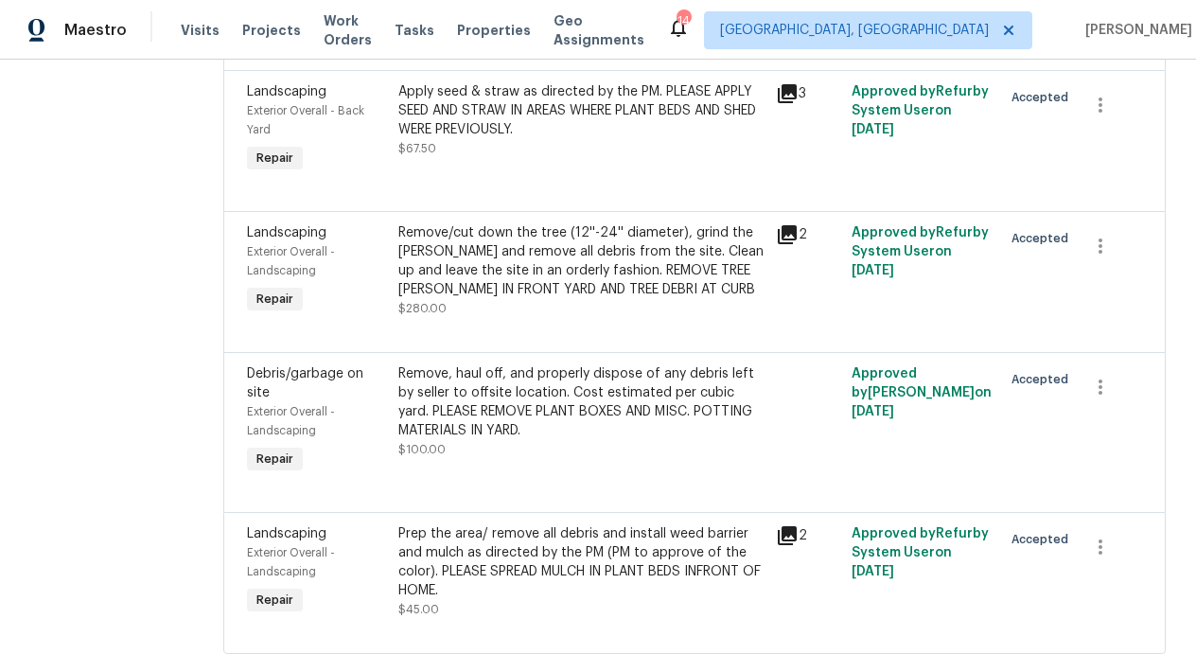
scroll to position [1097, 0]
click at [1098, 380] on icon "button" at bounding box center [1100, 387] width 4 height 15
click at [1112, 374] on li "Cancel" at bounding box center [1111, 371] width 73 height 31
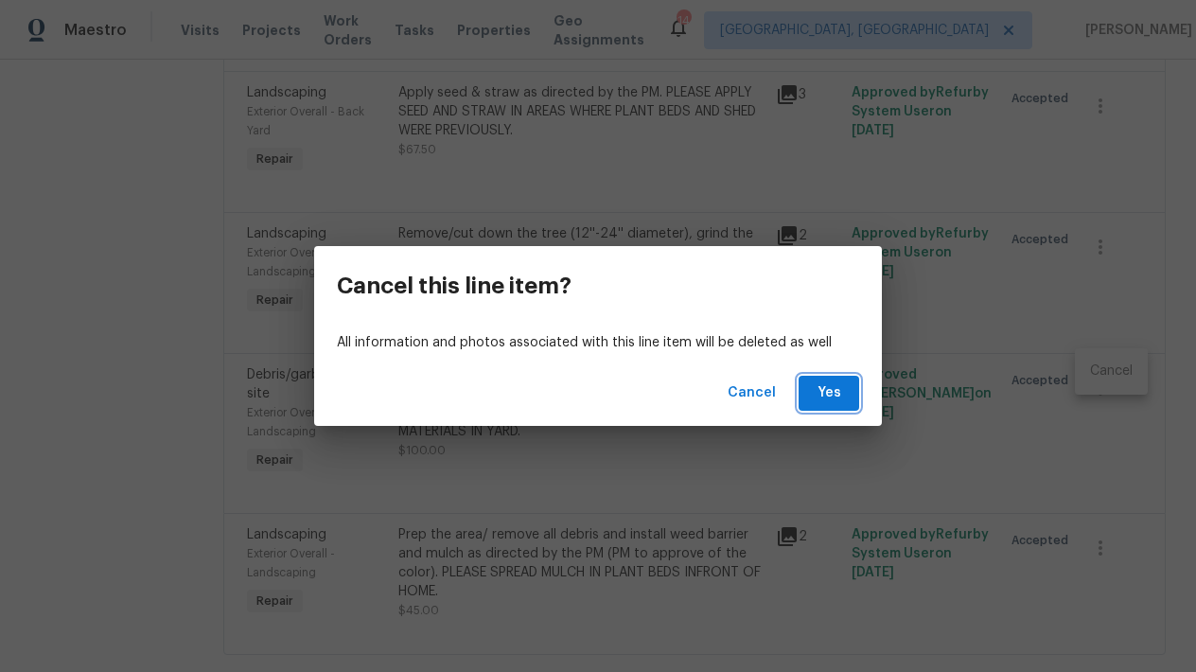
click at [821, 392] on span "Yes" at bounding box center [829, 393] width 30 height 24
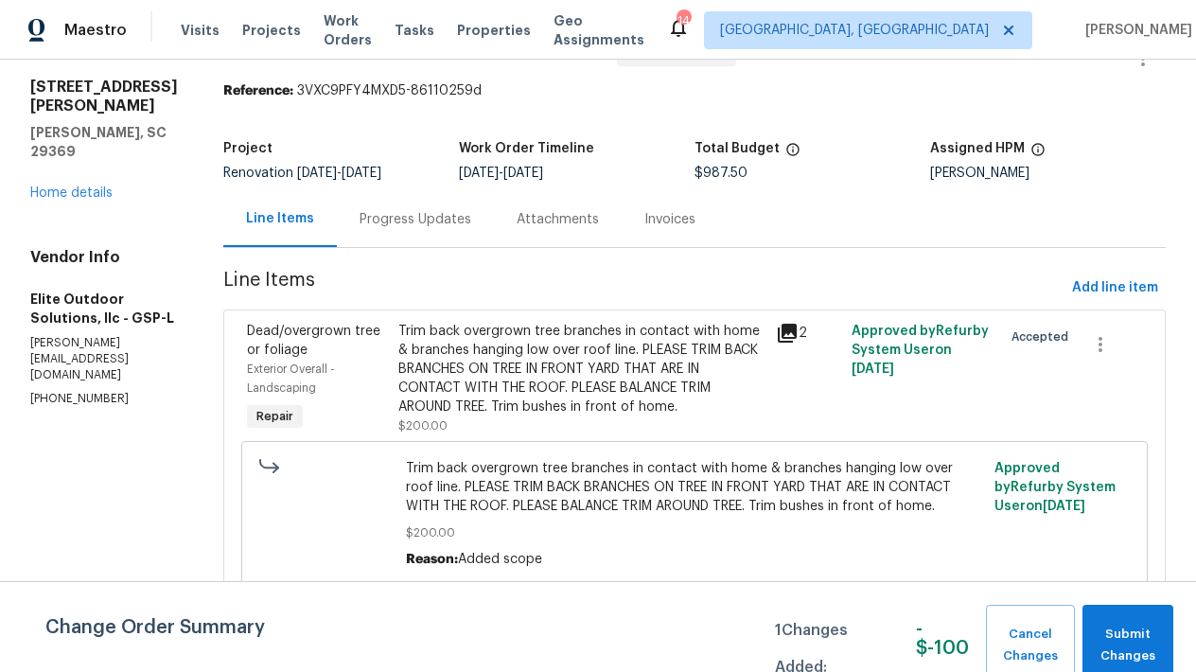
scroll to position [62, 0]
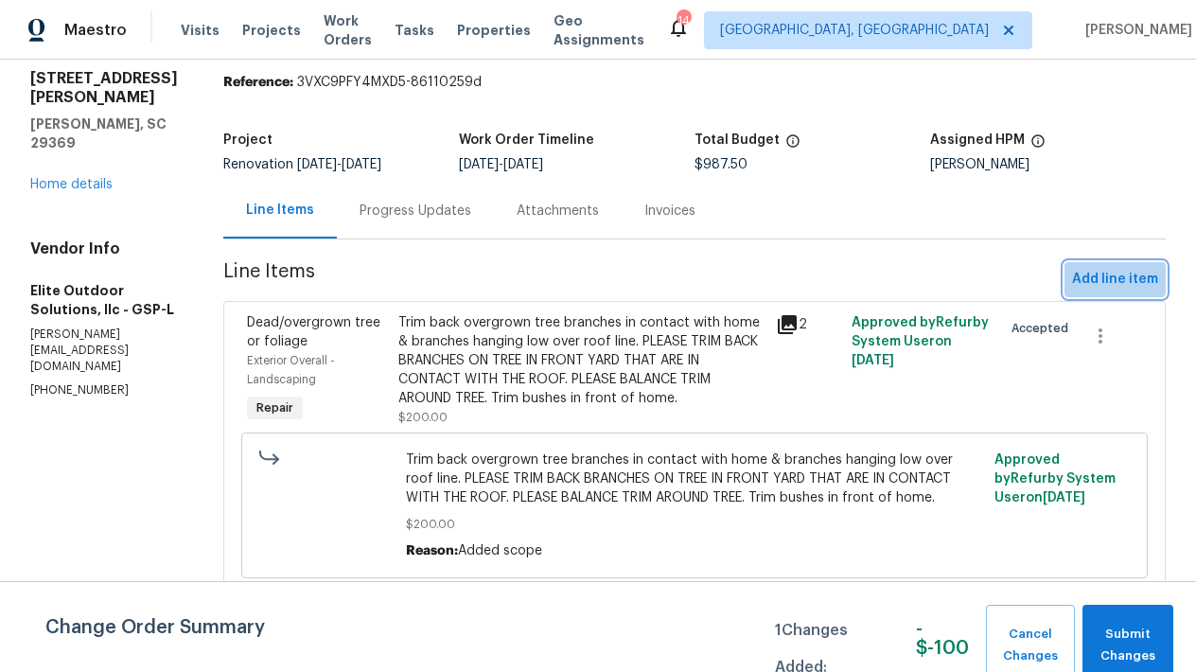
click at [1107, 270] on span "Add line item" at bounding box center [1115, 280] width 86 height 24
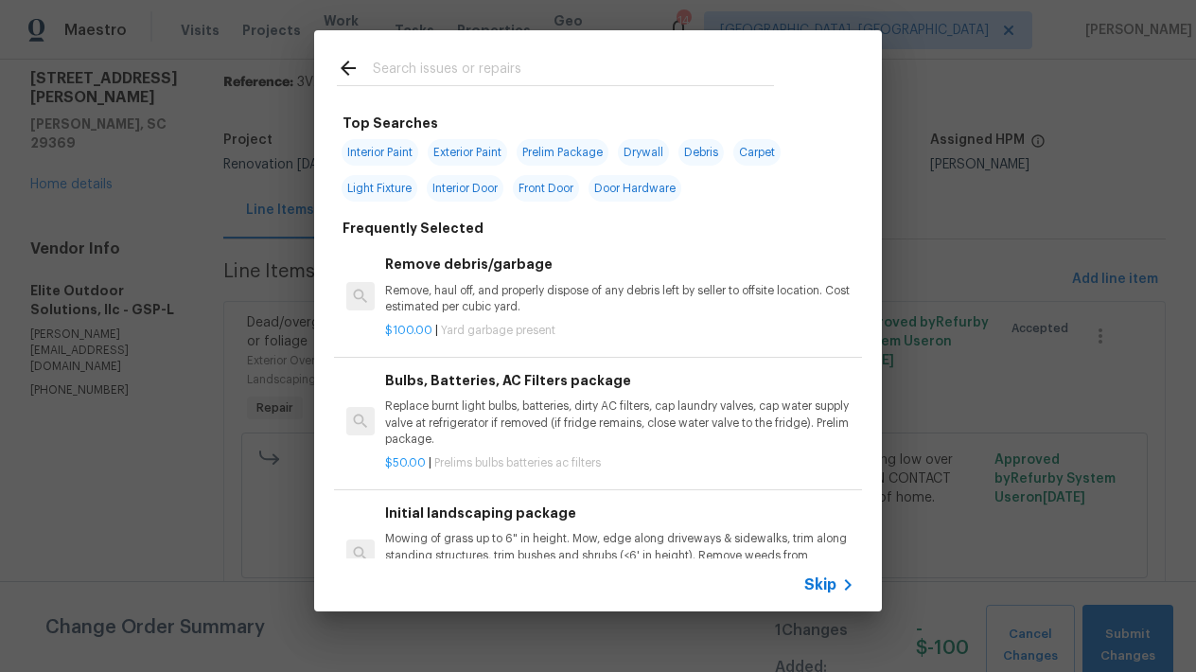
click at [428, 71] on input "text" at bounding box center [573, 71] width 401 height 28
type input "pressure wash"
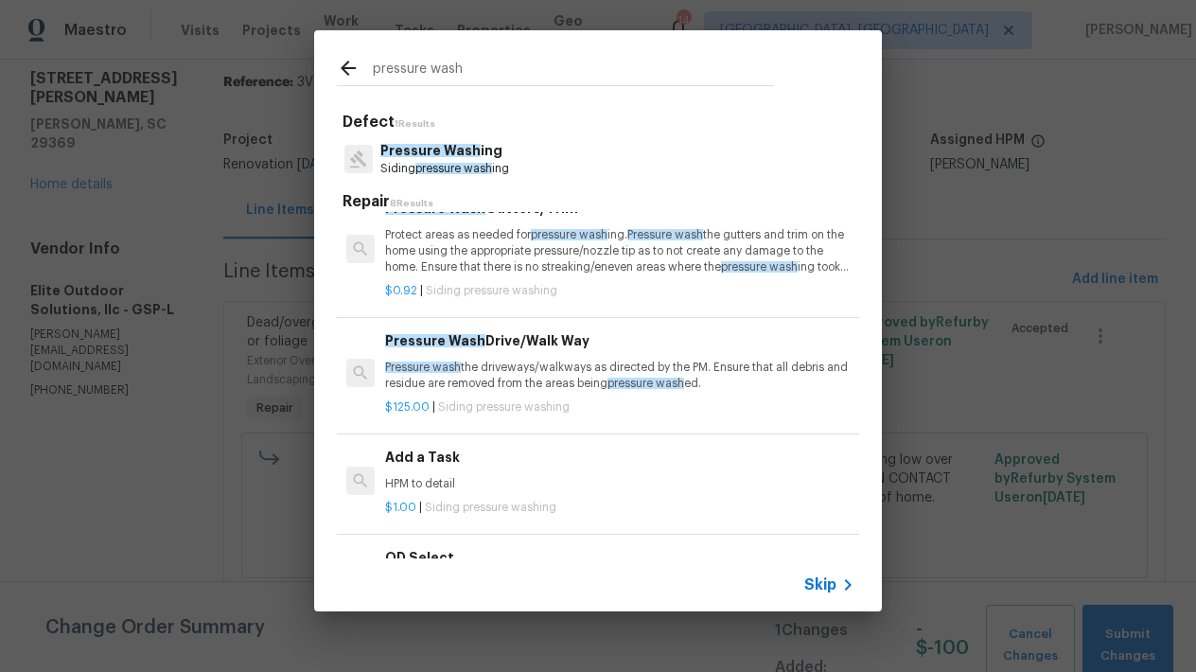
scroll to position [167, 0]
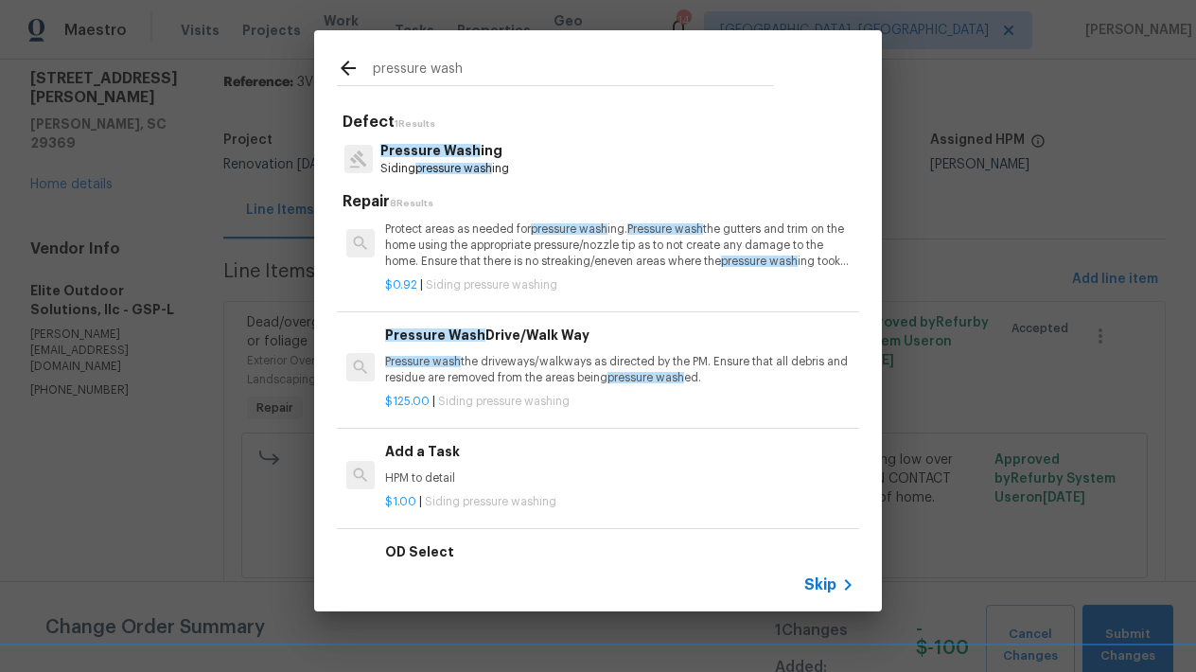
click at [446, 332] on span "Pressure Wash" at bounding box center [435, 334] width 100 height 13
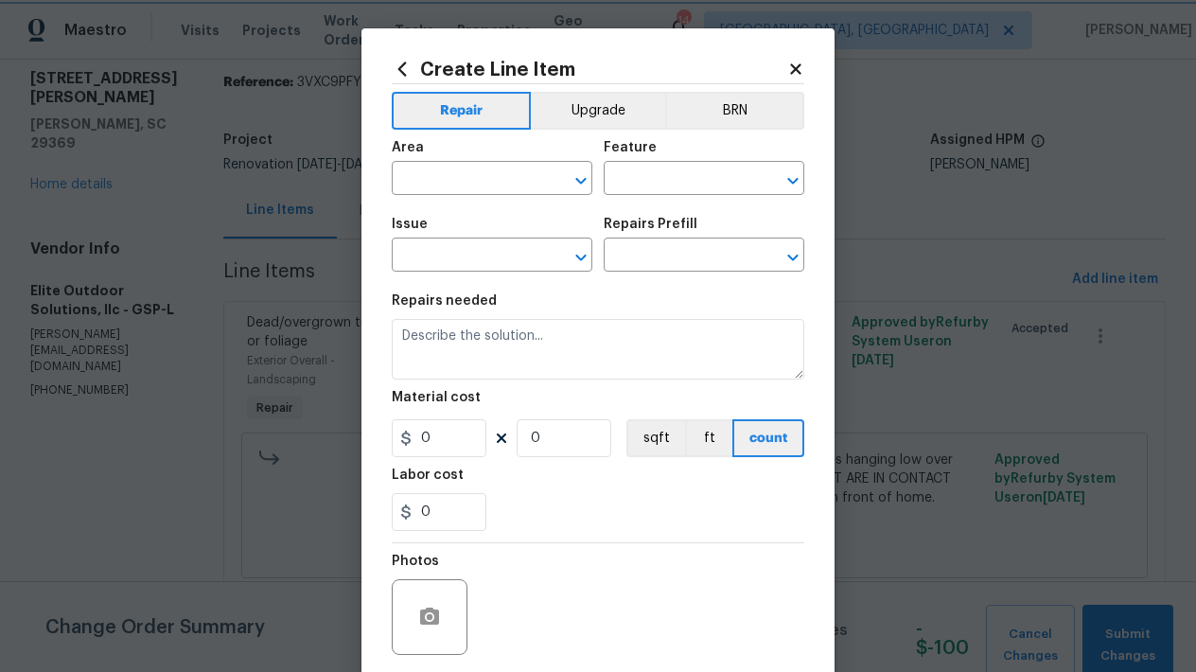
type input "Siding"
type input "Pressure Washing"
type input "Pressure Wash Drive/Walk Way $125.00"
type textarea "Pressure wash the driveways/walkways as directed by the PM. Ensure that all deb…"
type input "125"
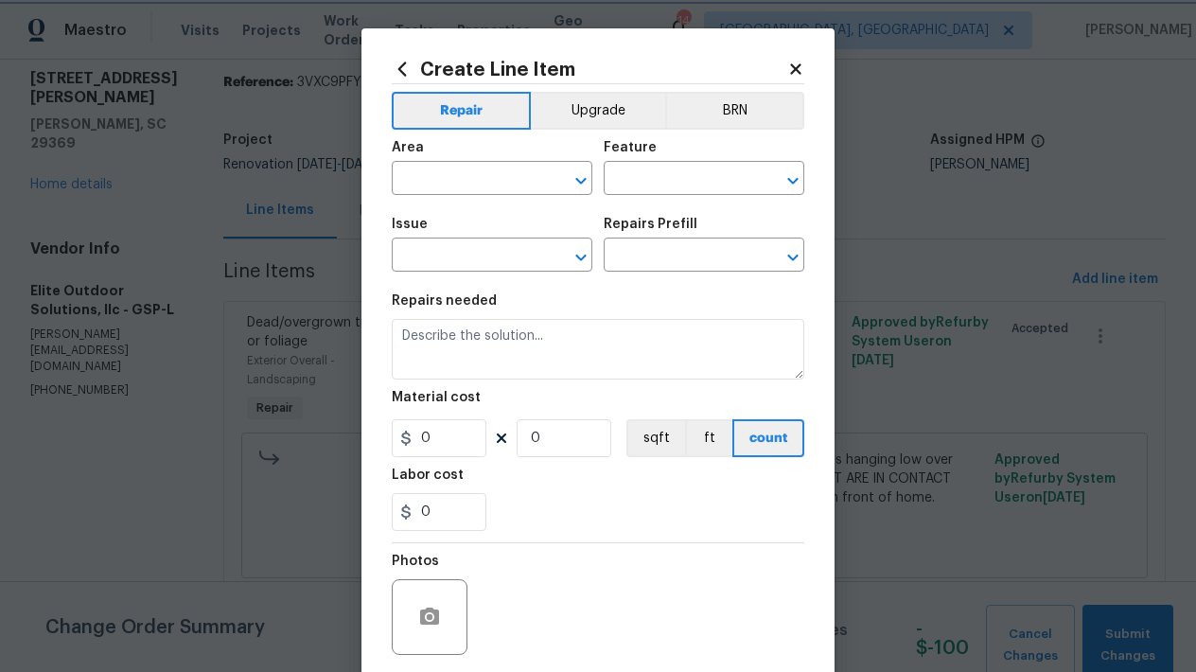
type input "1"
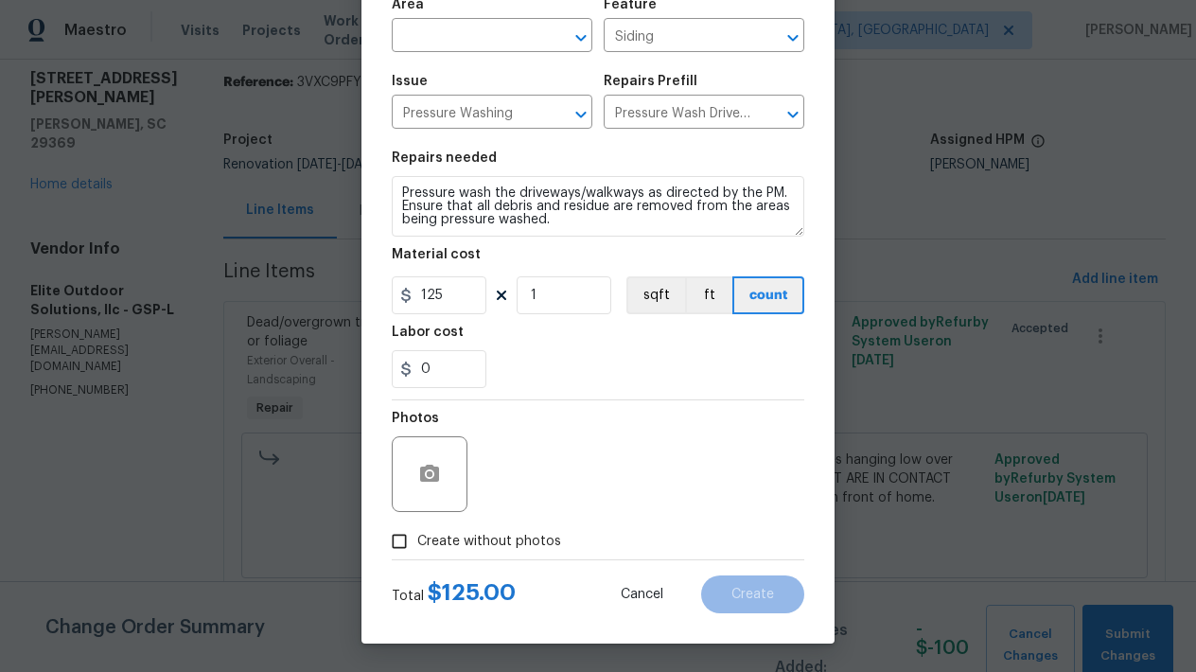
scroll to position [143, 0]
click at [425, 470] on icon "button" at bounding box center [429, 472] width 19 height 17
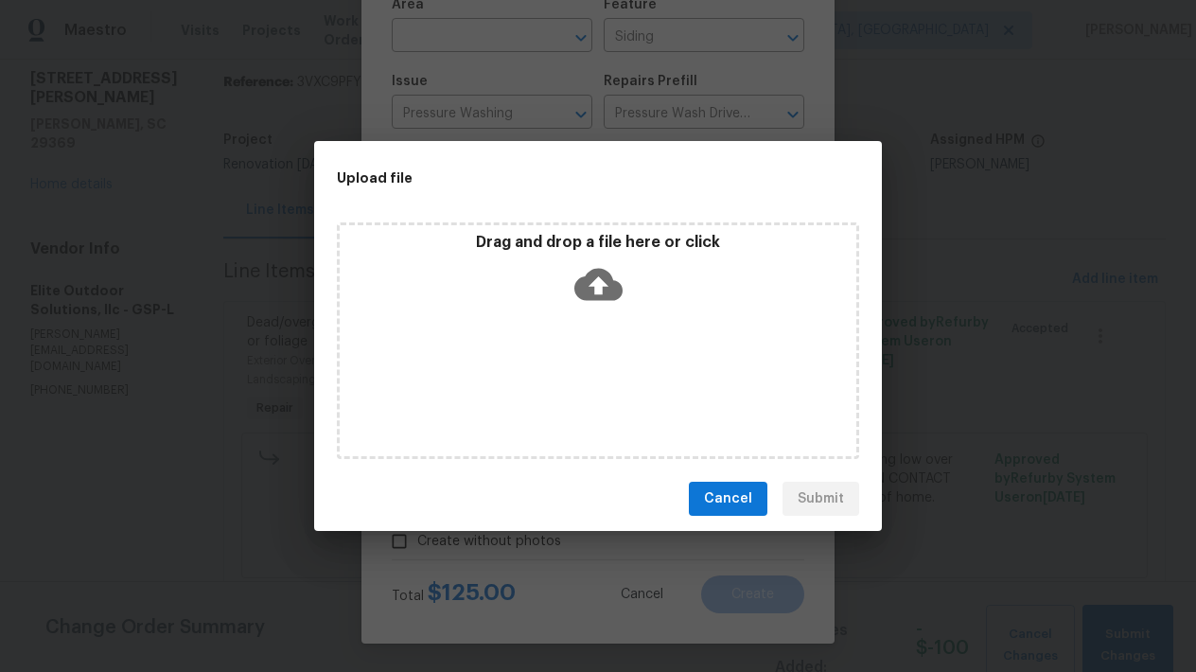
click at [706, 483] on button "Cancel" at bounding box center [728, 499] width 79 height 35
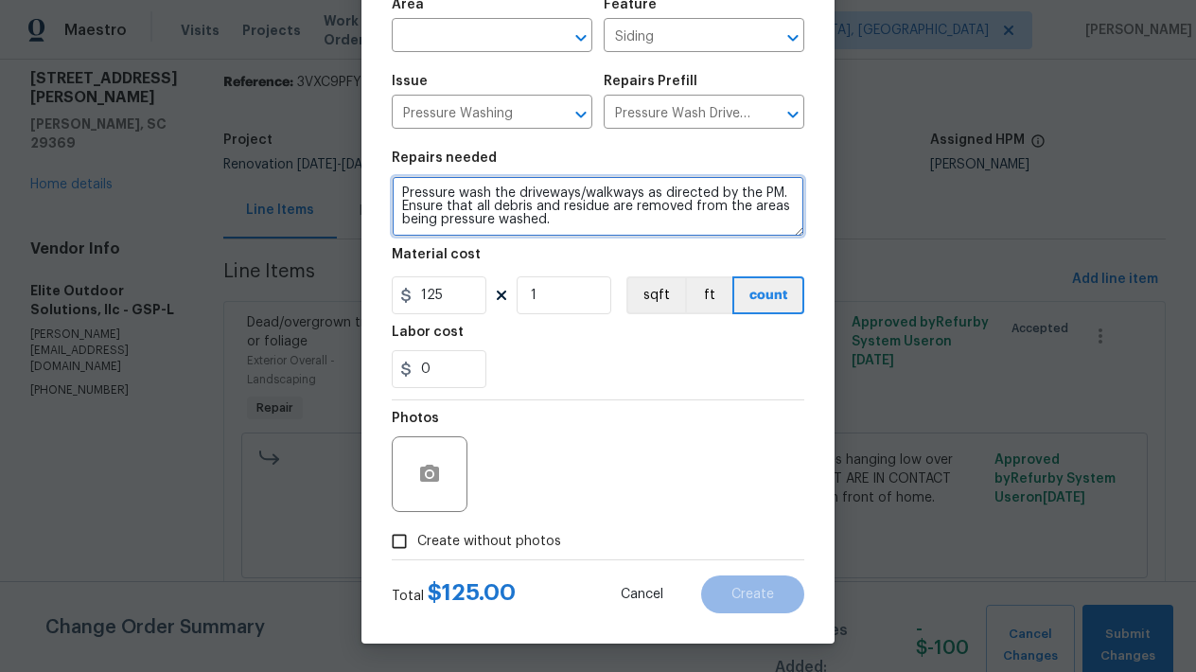
click at [584, 218] on textarea "Pressure wash the driveways/walkways as directed by the PM. Ensure that all deb…" at bounding box center [598, 206] width 412 height 61
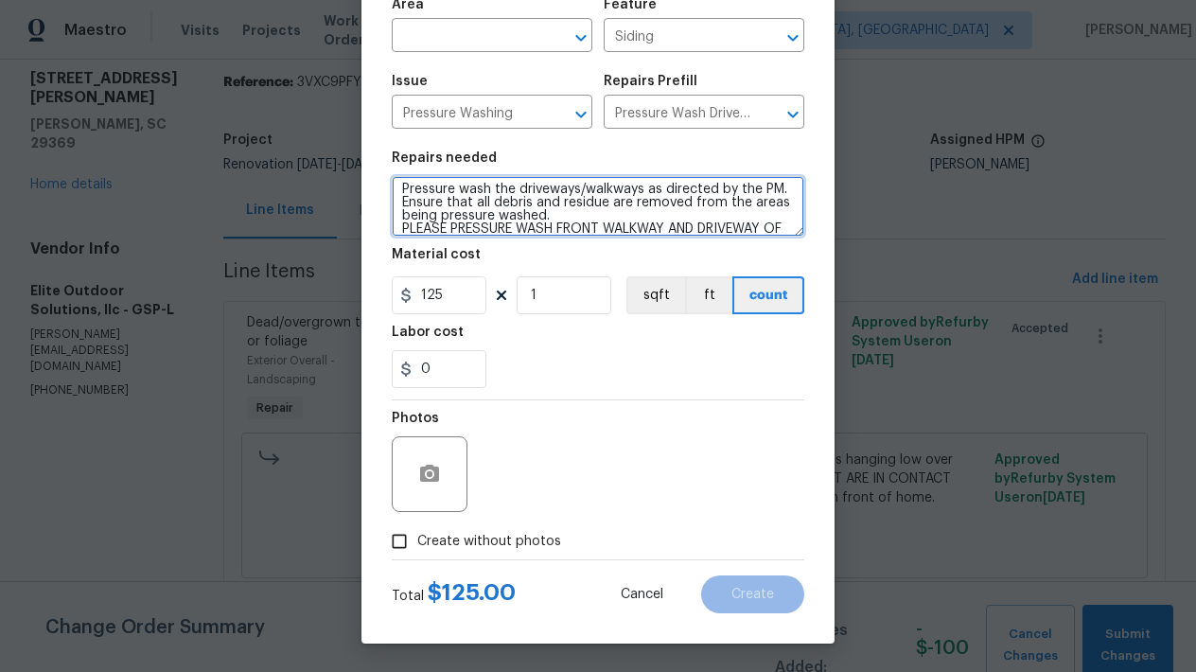
scroll to position [26, 0]
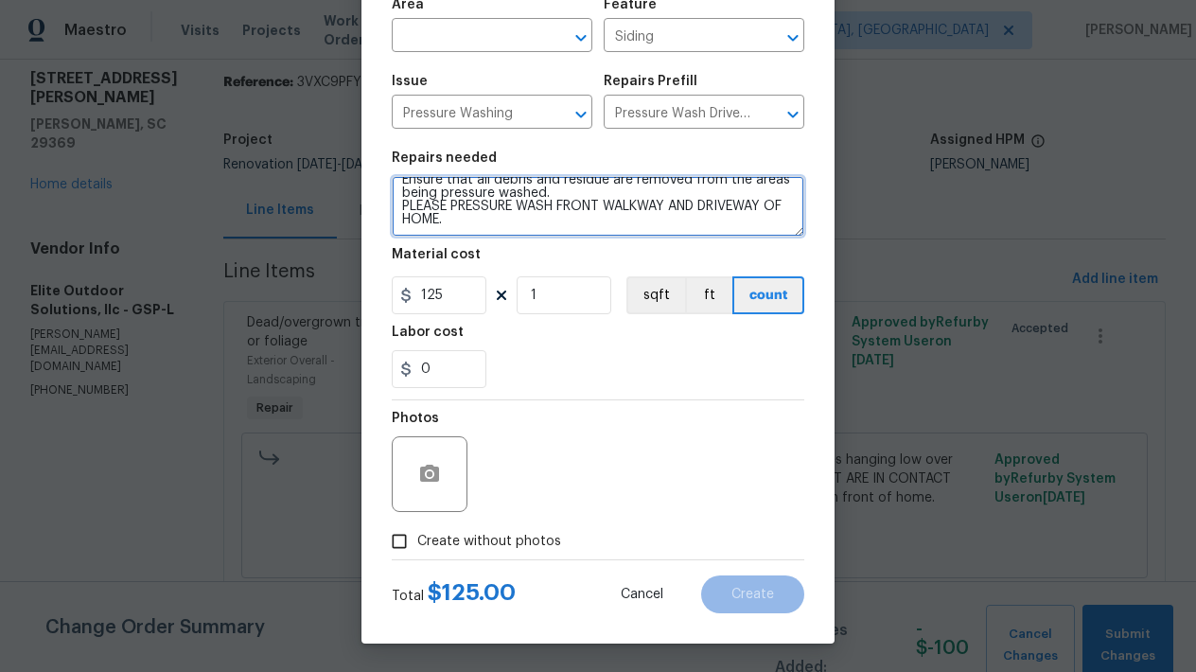
type textarea "Pressure wash the driveways/walkways as directed by the PM. Ensure that all deb…"
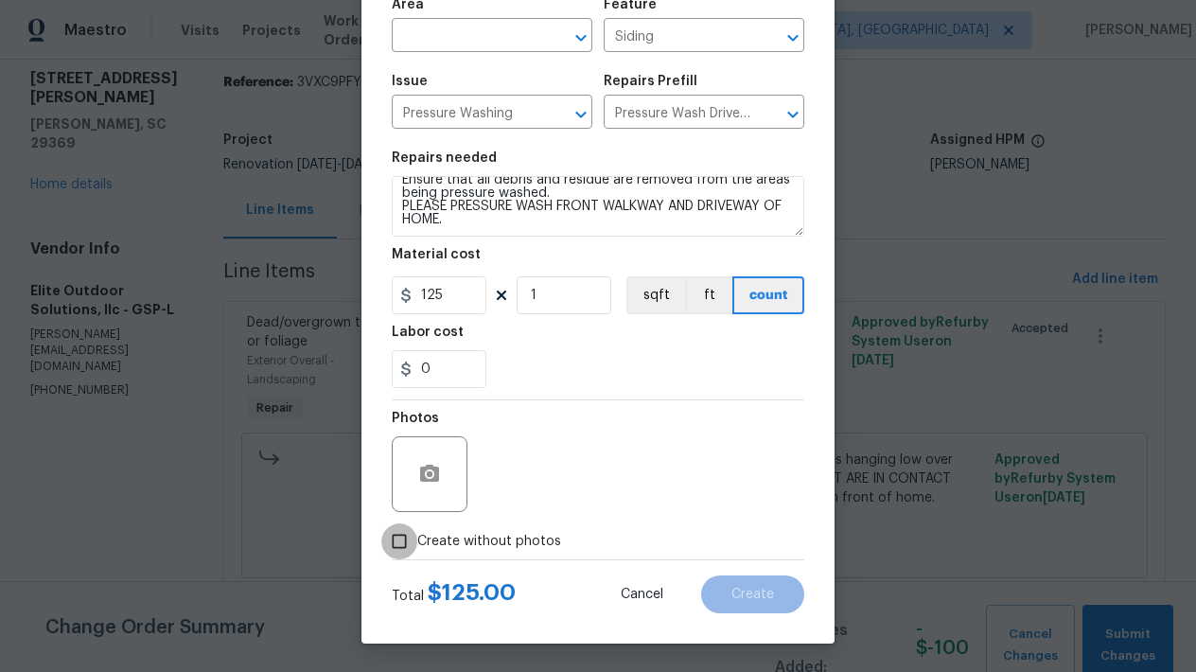
click at [400, 537] on input "Create without photos" at bounding box center [399, 541] width 36 height 36
checkbox input "true"
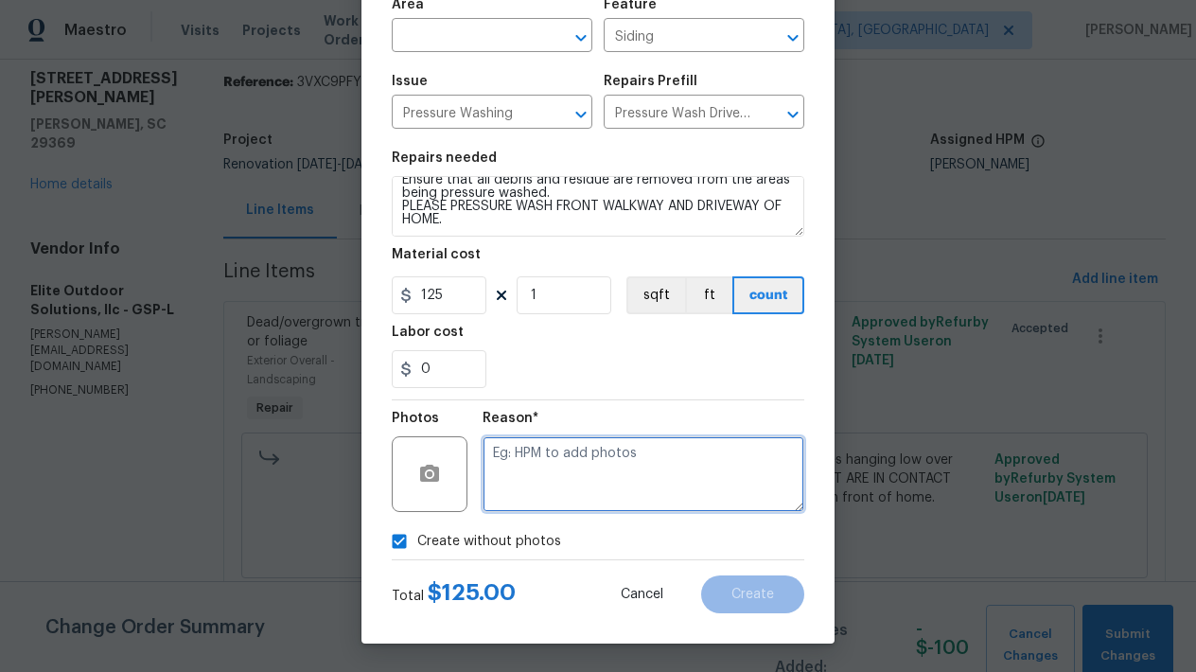
click at [574, 478] on textarea at bounding box center [643, 474] width 322 height 76
type textarea "L"
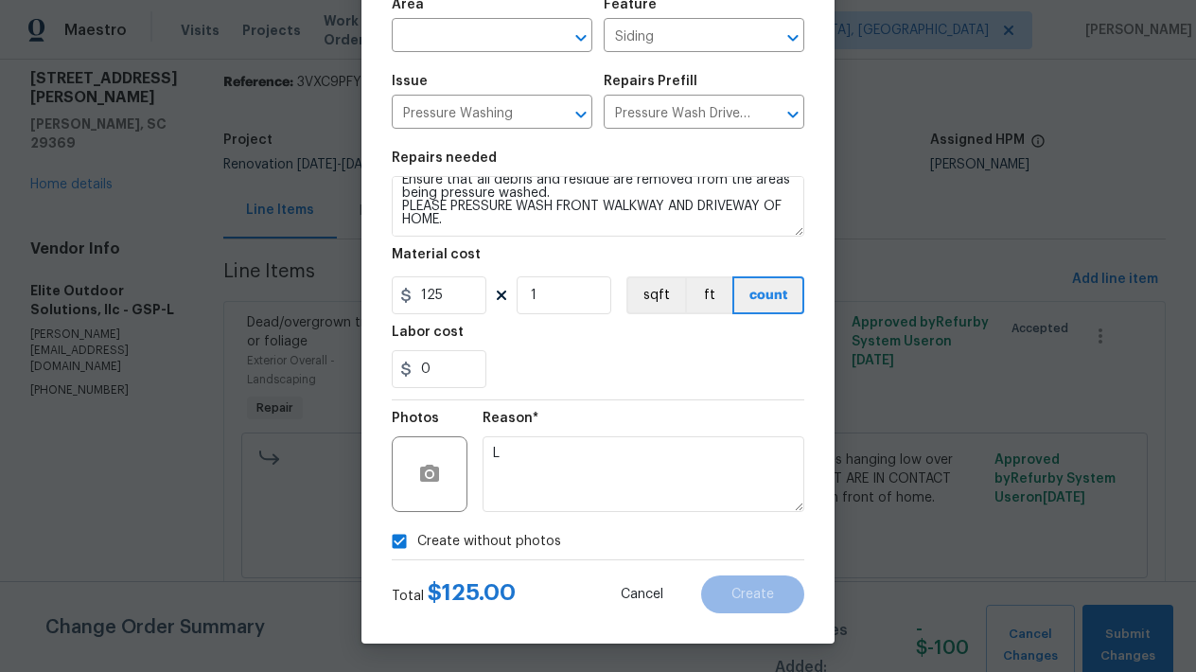
click at [720, 549] on div "Create without photos" at bounding box center [598, 541] width 412 height 36
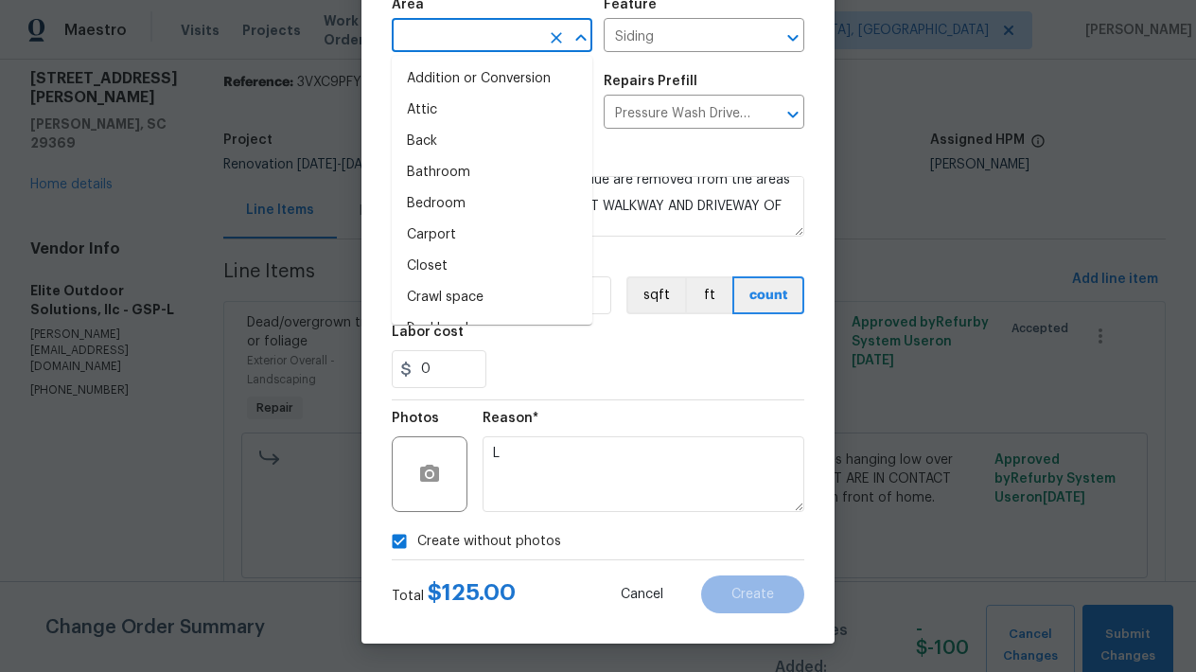
click at [455, 30] on input "text" at bounding box center [466, 37] width 148 height 29
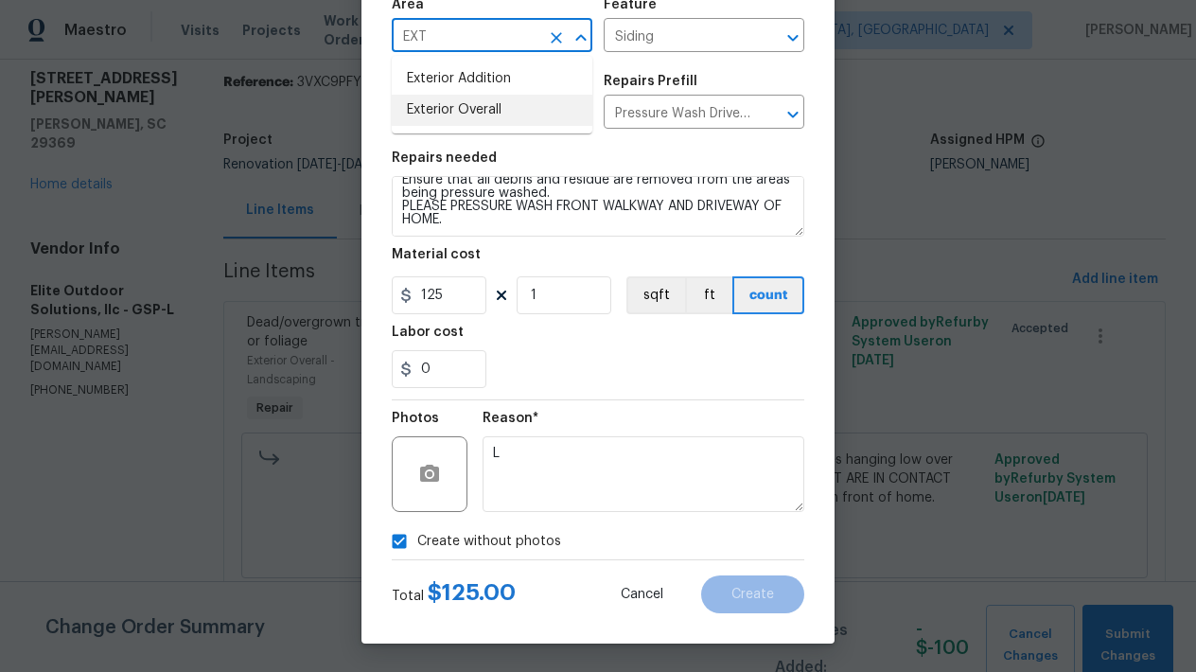
click at [475, 110] on li "Exterior Overall" at bounding box center [492, 110] width 201 height 31
type input "Exterior Overall"
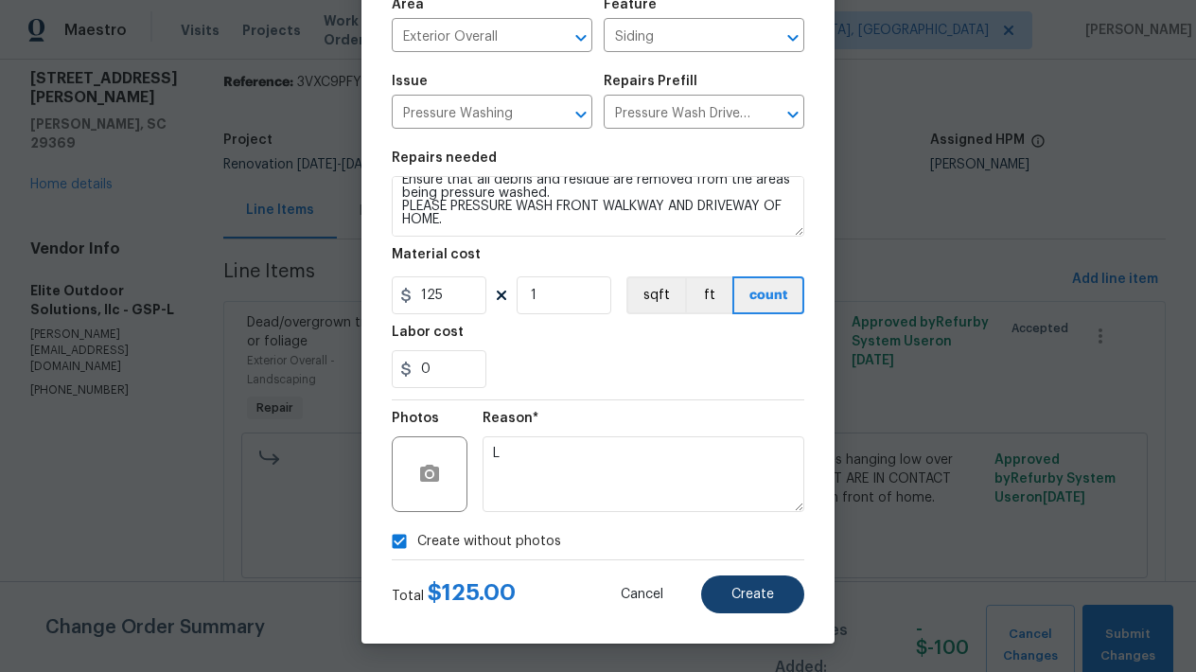
click at [741, 600] on span "Create" at bounding box center [752, 594] width 43 height 14
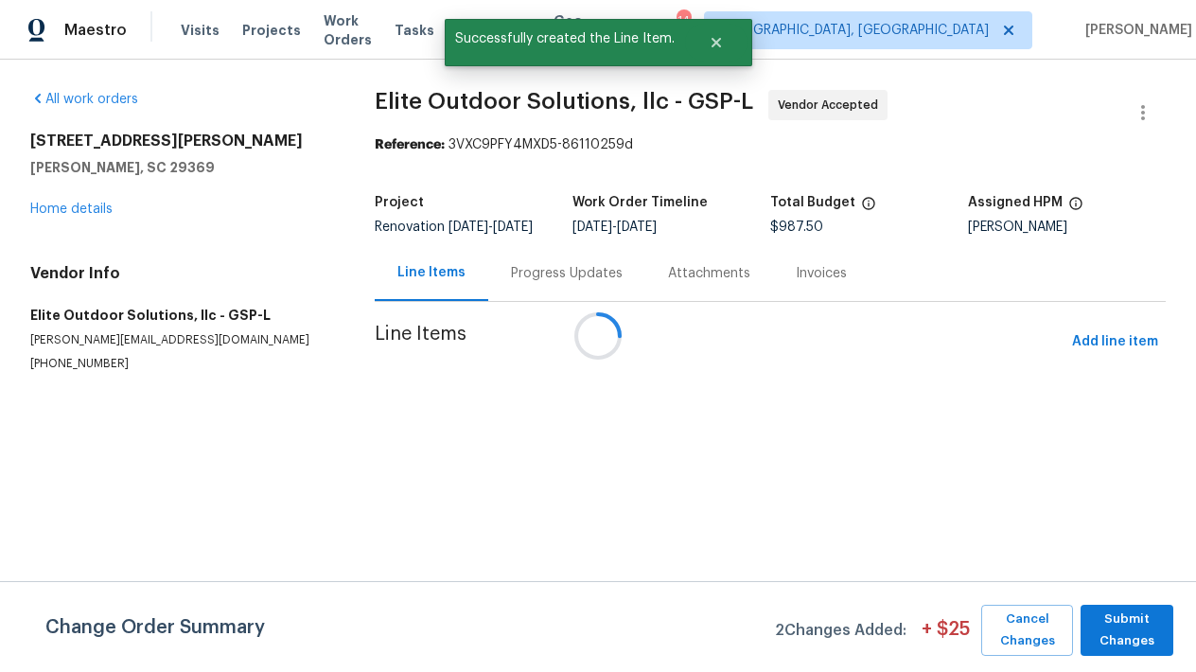
scroll to position [0, 0]
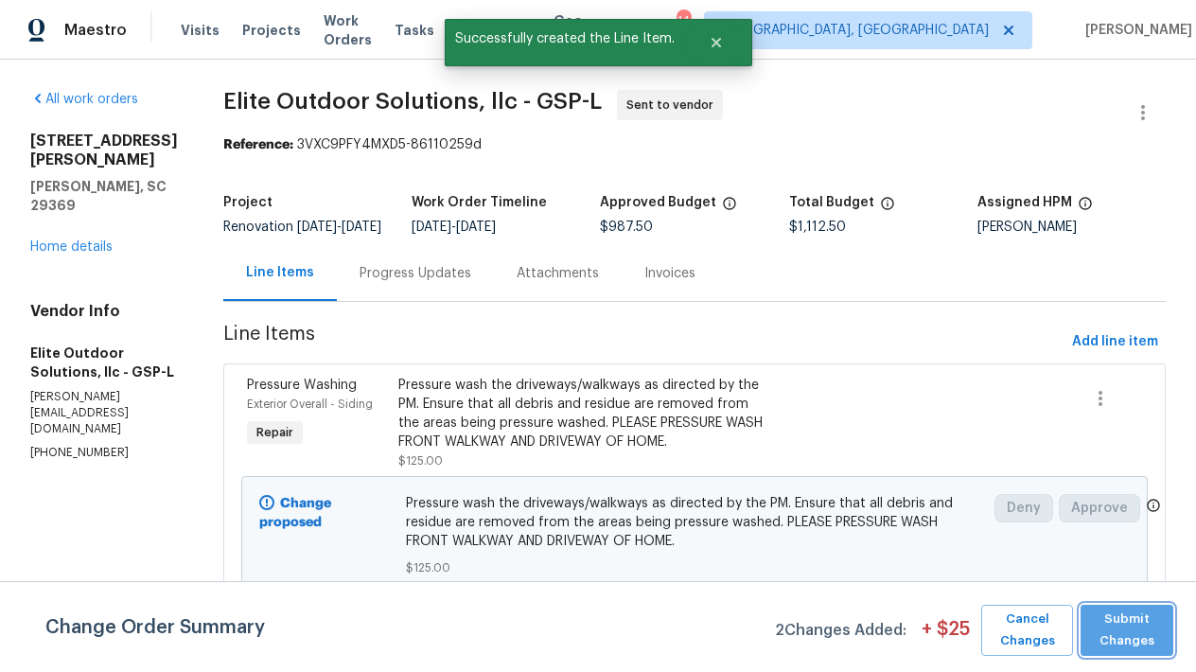
click at [1135, 648] on span "Submit Changes" at bounding box center [1127, 630] width 74 height 44
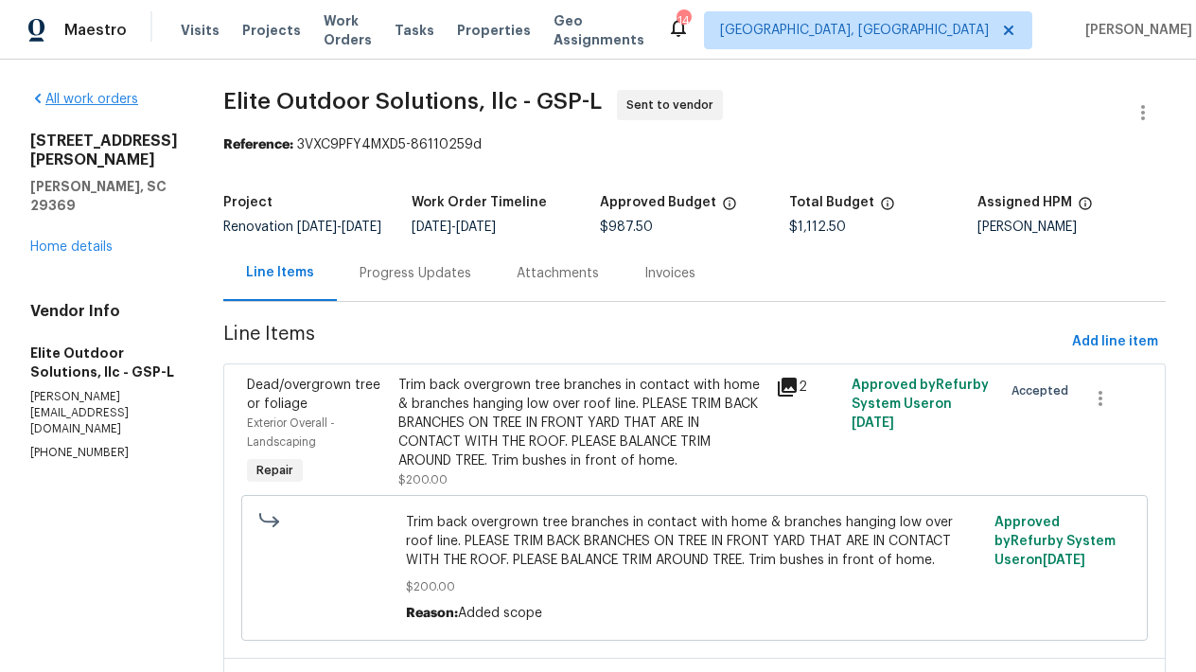
click at [126, 103] on link "All work orders" at bounding box center [84, 99] width 108 height 13
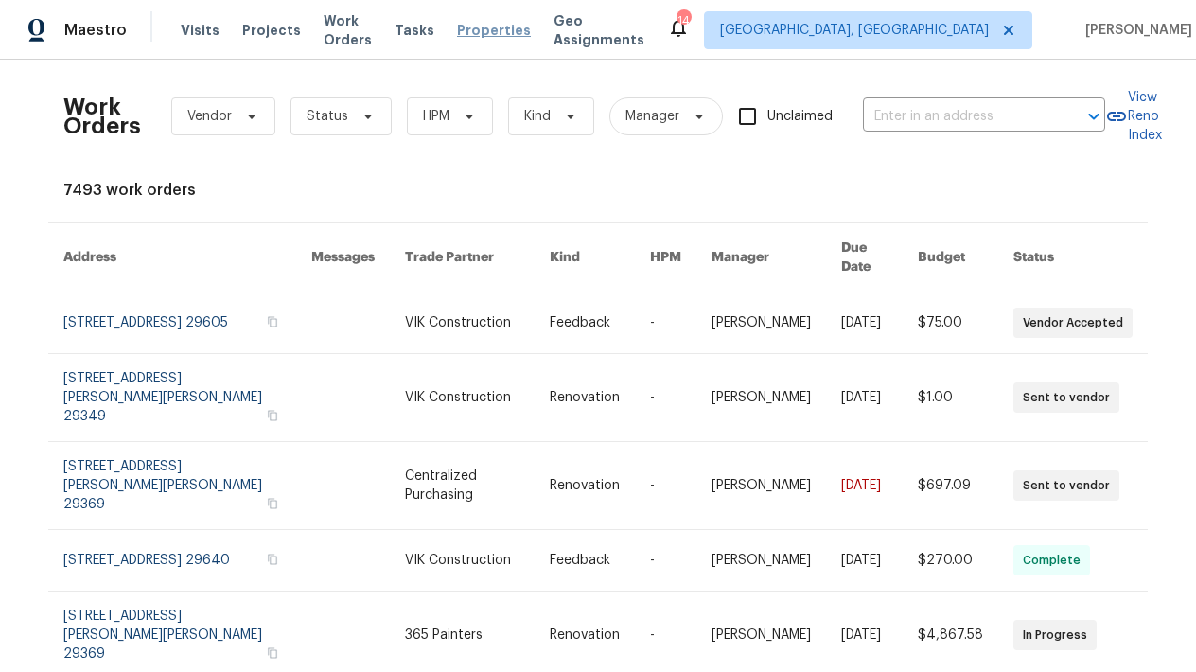
click at [500, 28] on span "Properties" at bounding box center [494, 30] width 74 height 19
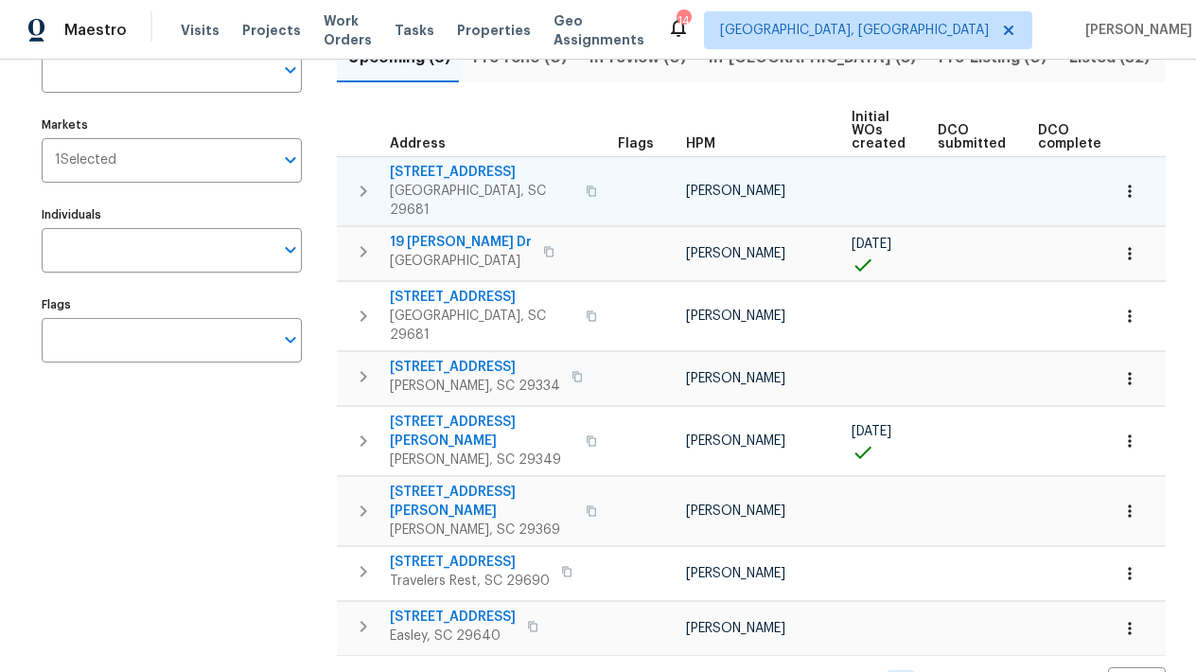
scroll to position [163, 0]
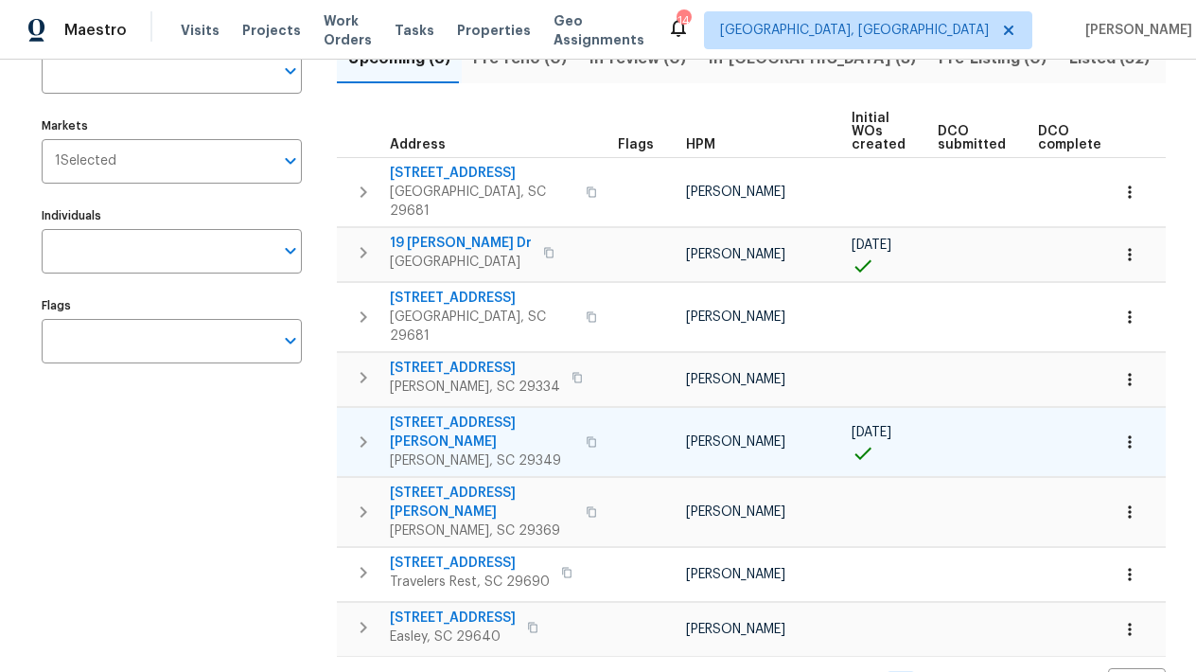
click at [455, 413] on span "[STREET_ADDRESS][PERSON_NAME]" at bounding box center [482, 432] width 184 height 38
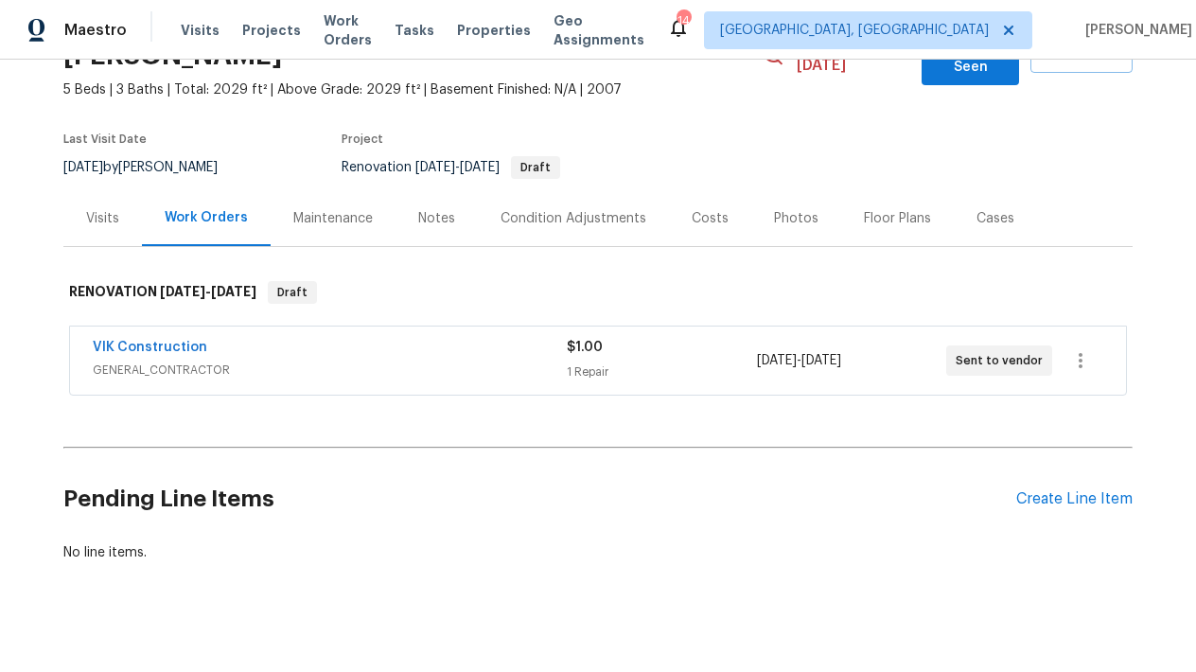
scroll to position [114, 0]
click at [882, 210] on div "Floor Plans" at bounding box center [897, 219] width 67 height 19
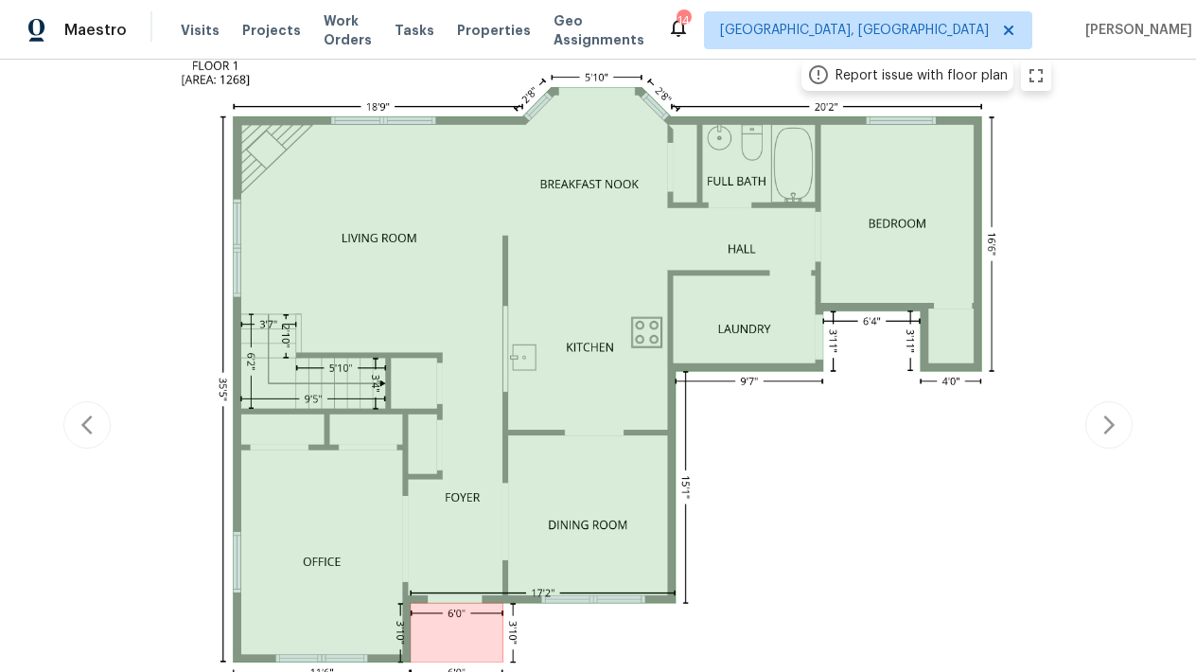
scroll to position [388, 0]
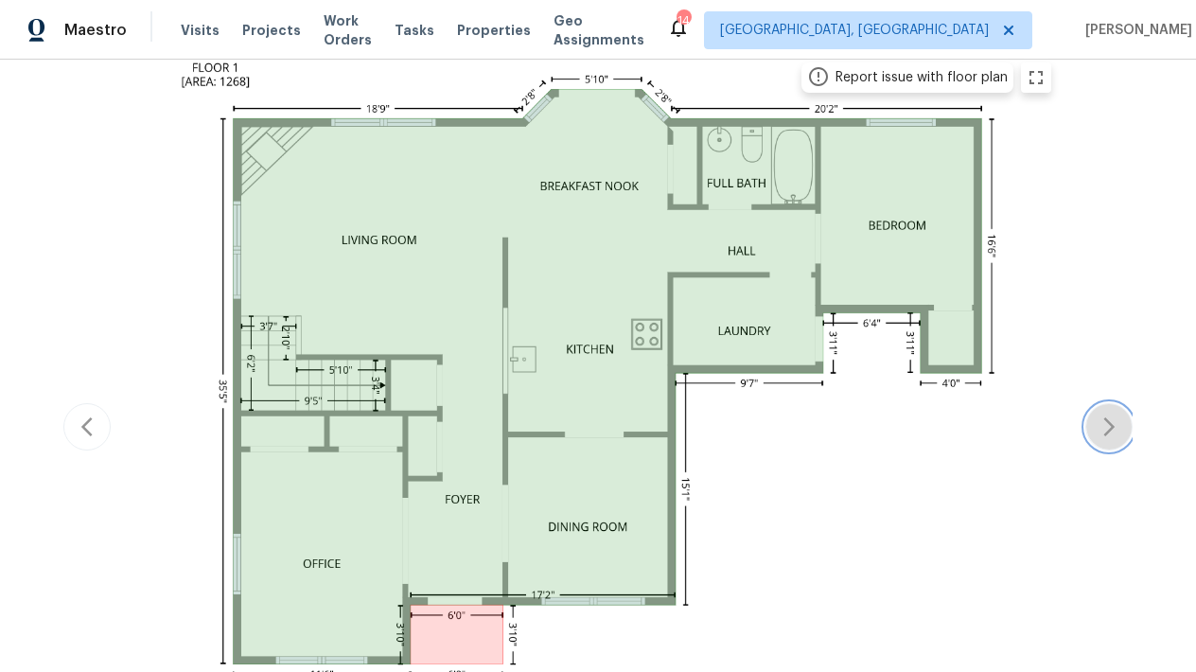
click at [1112, 415] on icon "button" at bounding box center [1108, 426] width 23 height 23
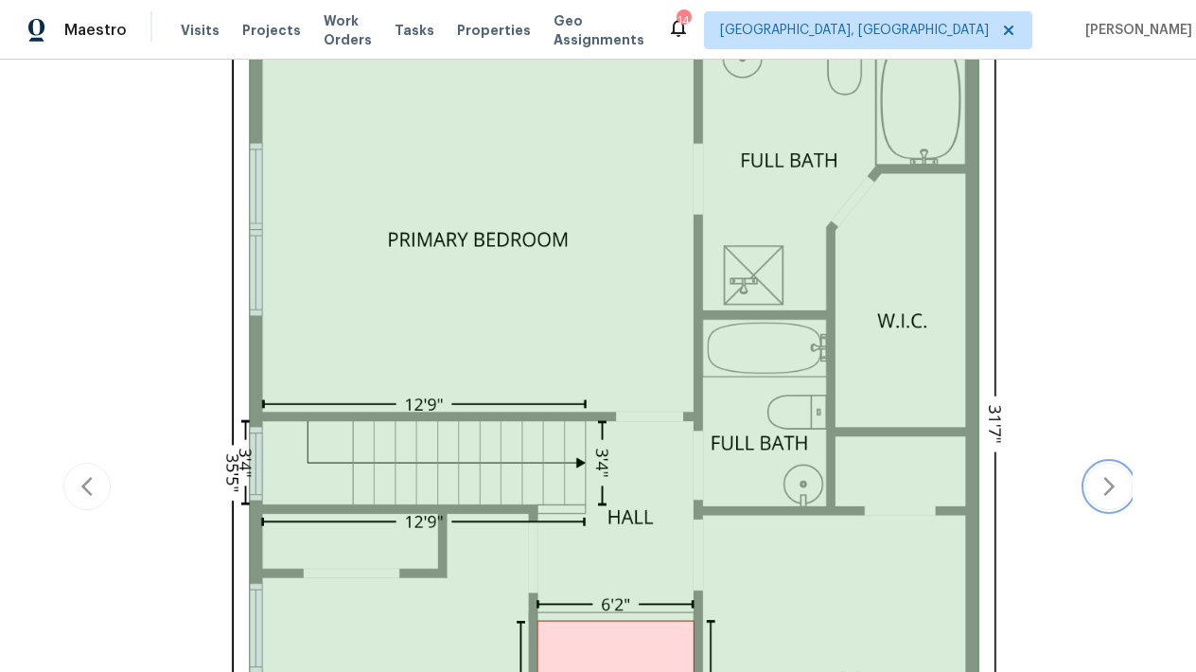
scroll to position [516, 0]
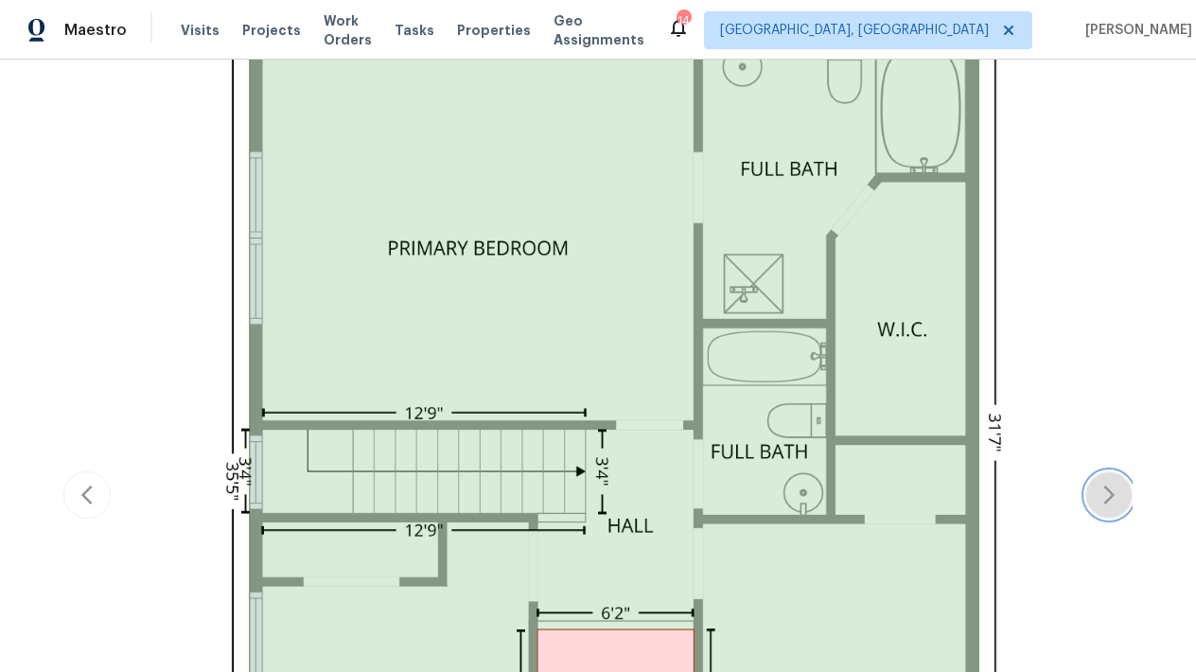
click at [1126, 471] on button "button" at bounding box center [1108, 494] width 47 height 47
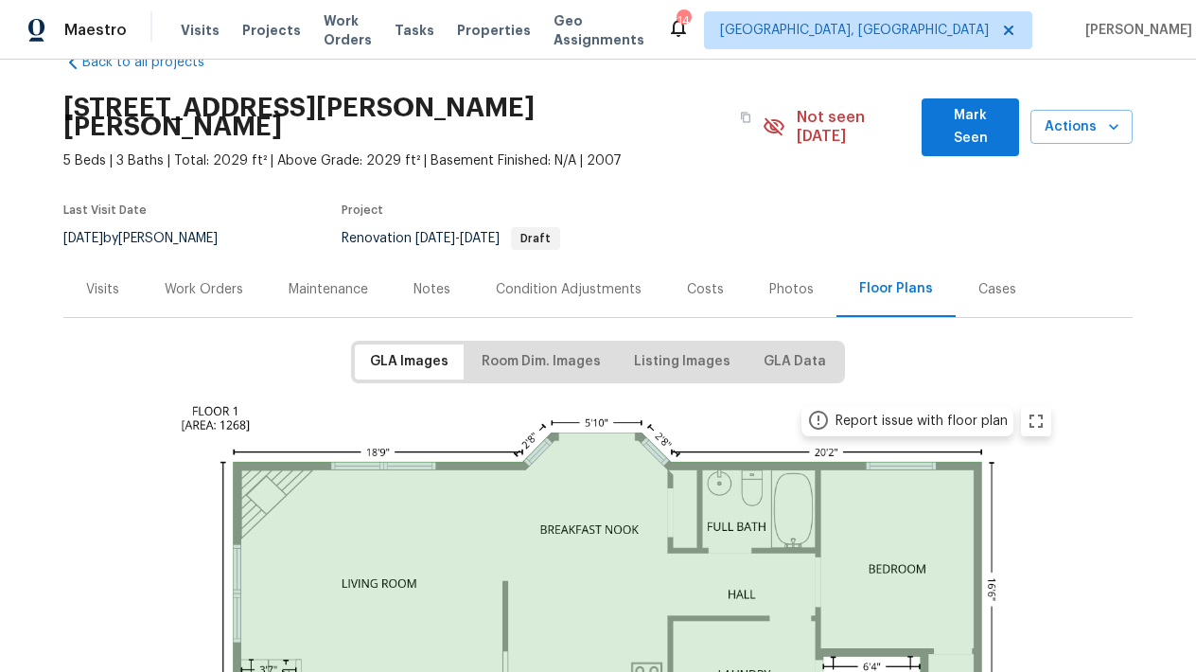
scroll to position [43, 0]
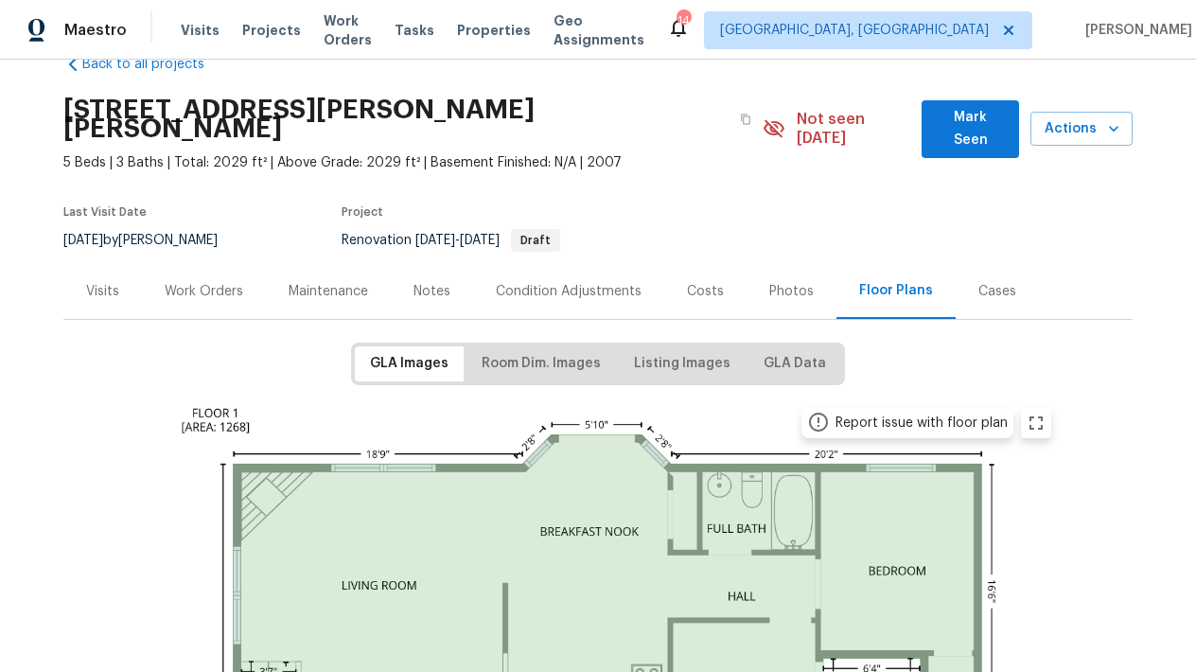
click at [791, 282] on div "Photos" at bounding box center [791, 291] width 44 height 19
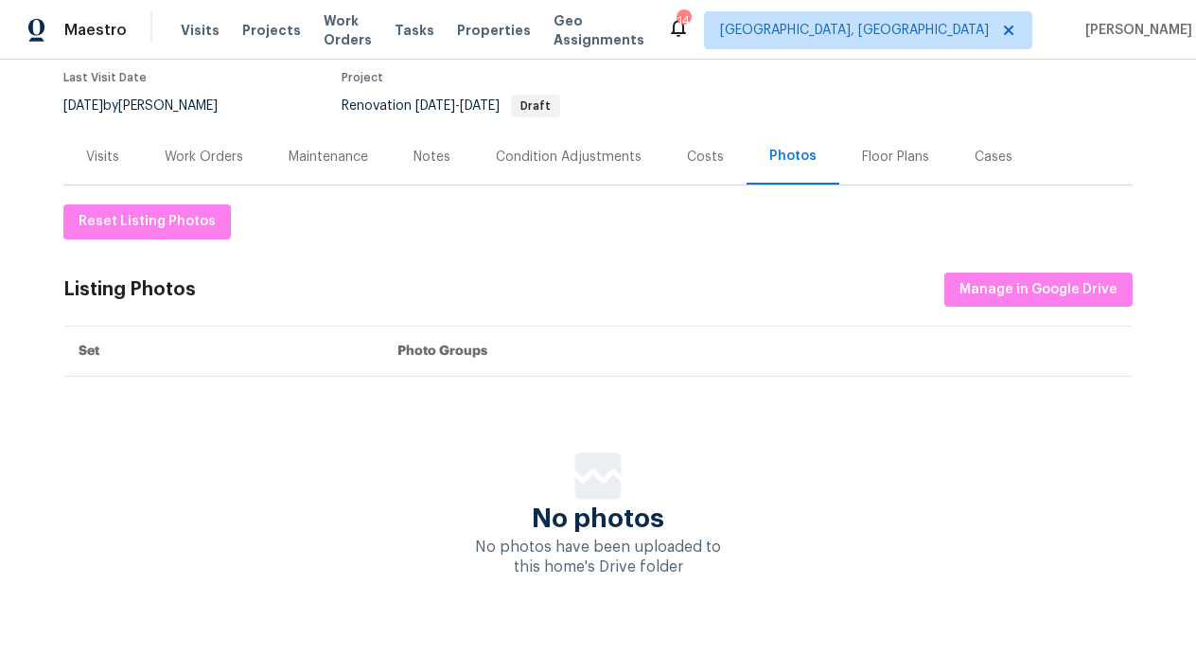
scroll to position [176, 0]
click at [875, 149] on div "Floor Plans" at bounding box center [895, 158] width 67 height 19
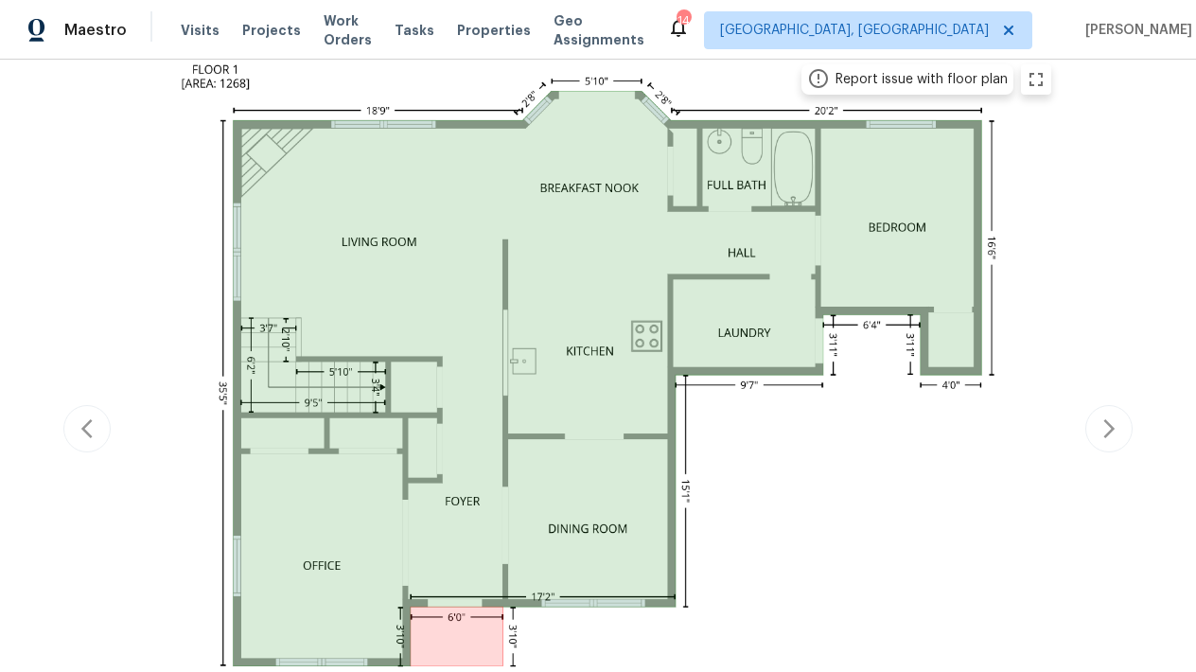
scroll to position [379, 0]
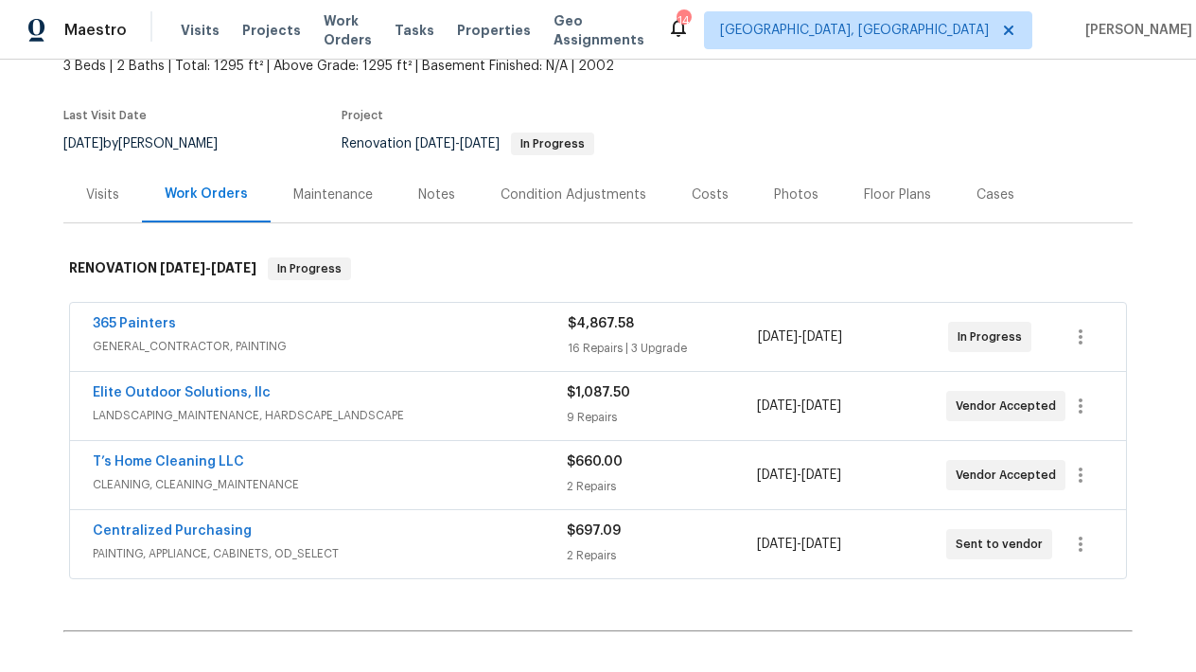
scroll to position [124, 0]
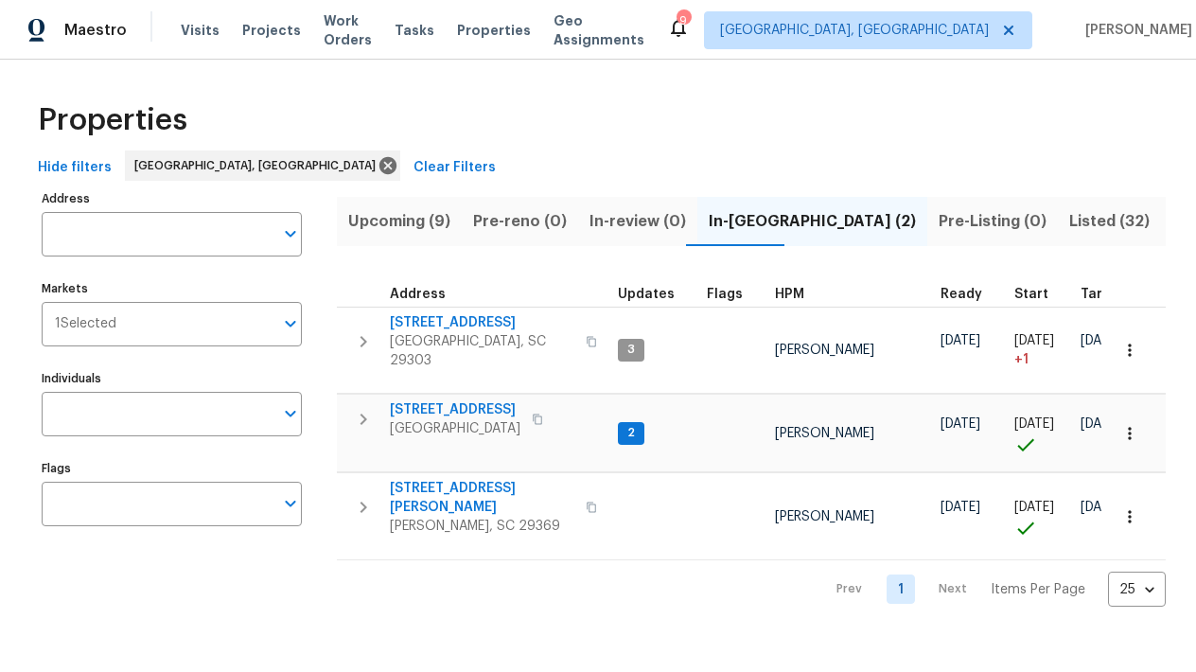
scroll to position [0, 31]
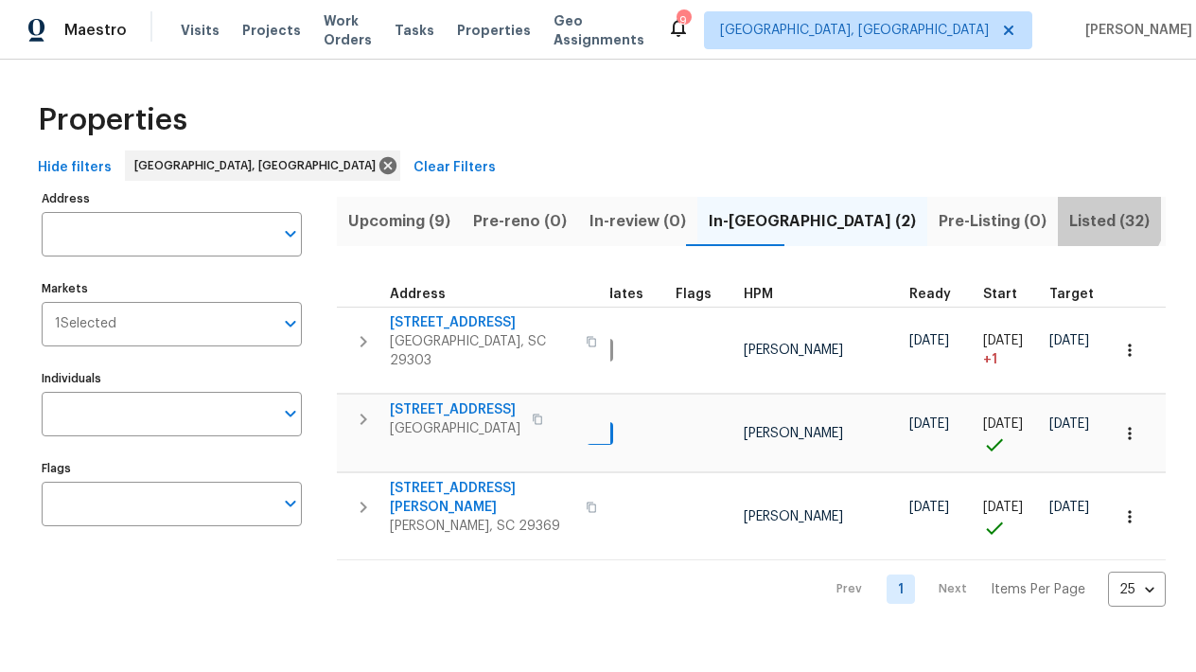
click at [1069, 216] on span "Listed (32)" at bounding box center [1109, 221] width 80 height 26
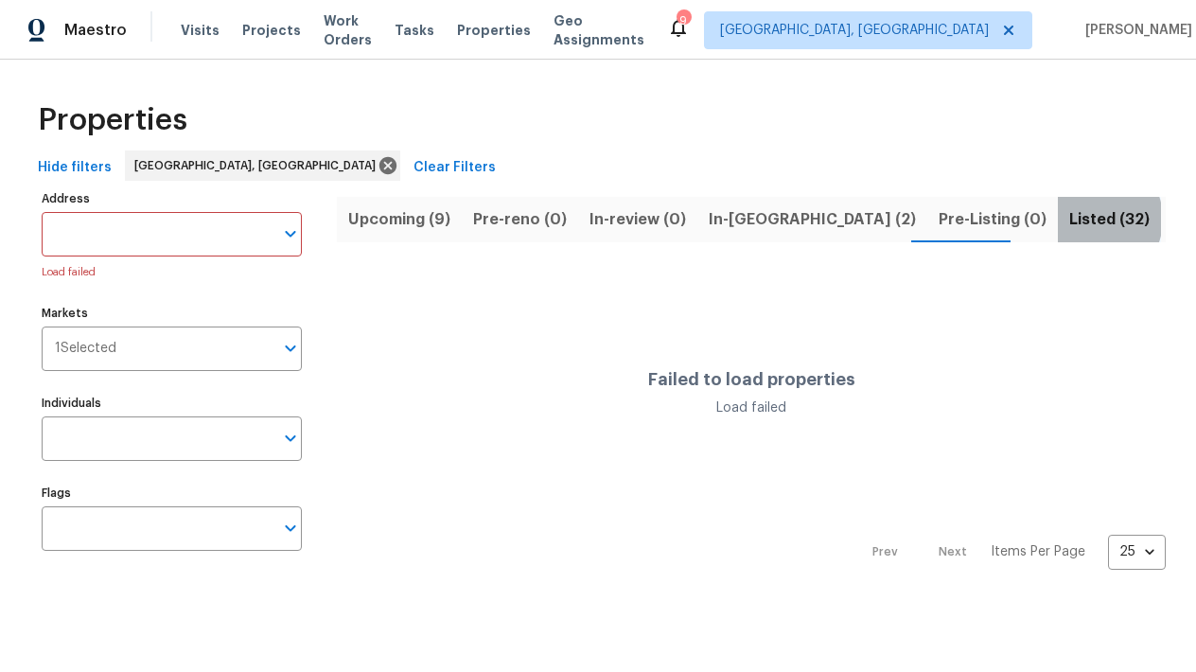
click at [1069, 219] on span "Listed (32)" at bounding box center [1109, 219] width 80 height 26
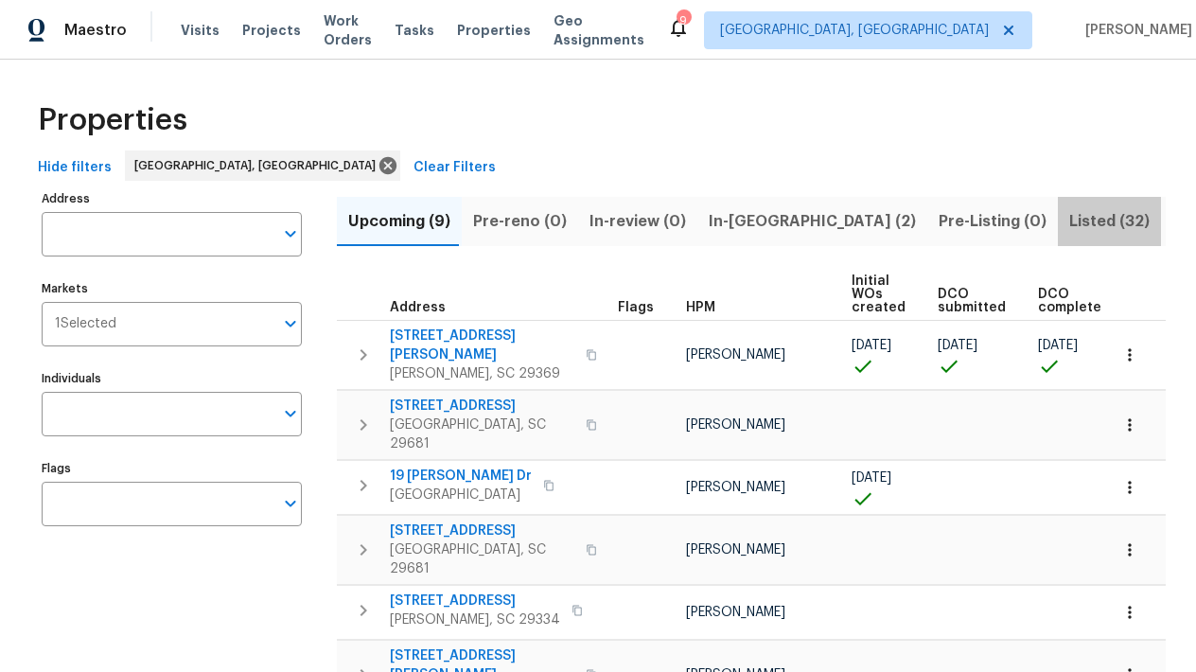
click at [1069, 214] on span "Listed (32)" at bounding box center [1109, 221] width 80 height 26
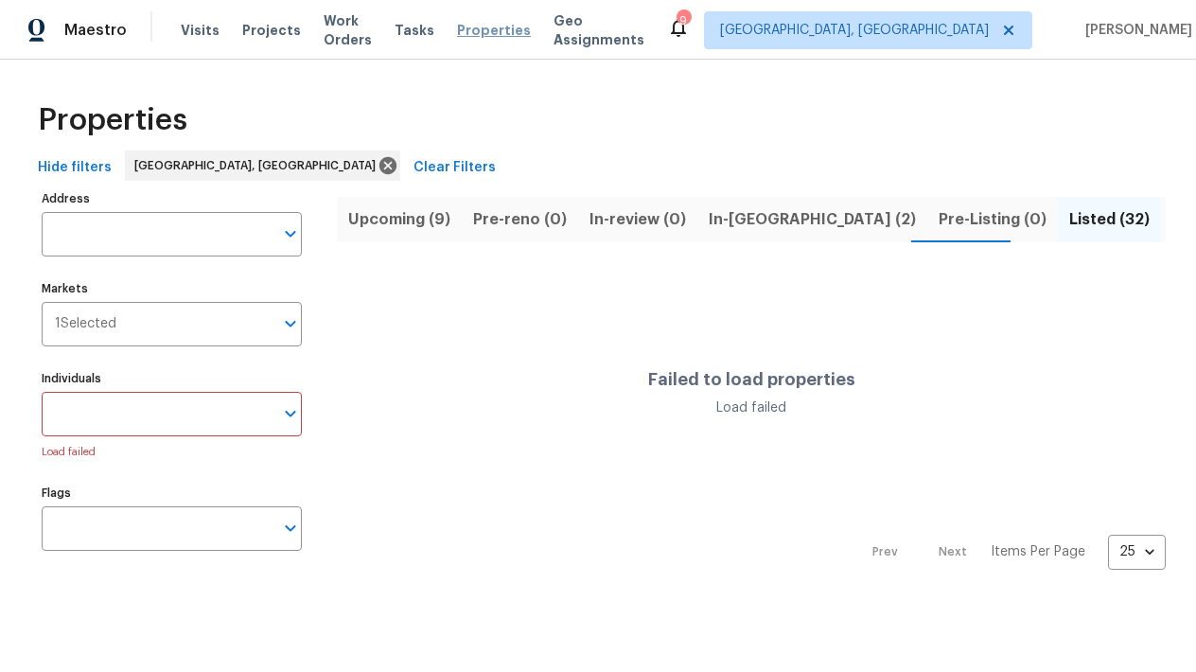
click at [485, 29] on span "Properties" at bounding box center [494, 30] width 74 height 19
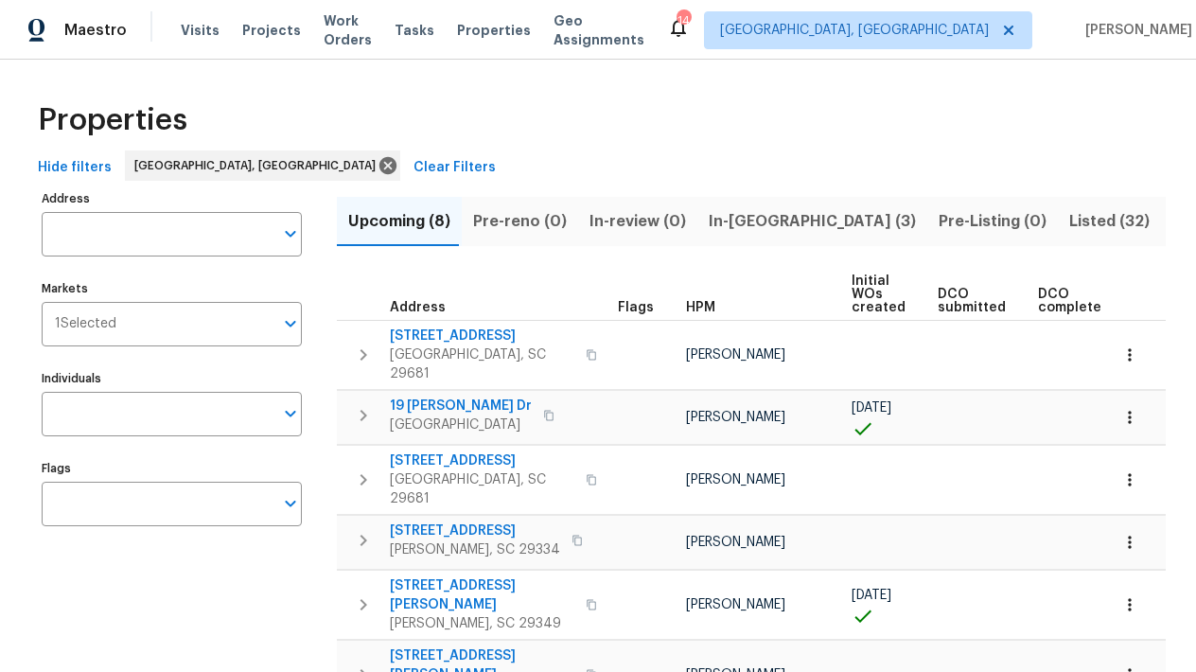
scroll to position [13, 0]
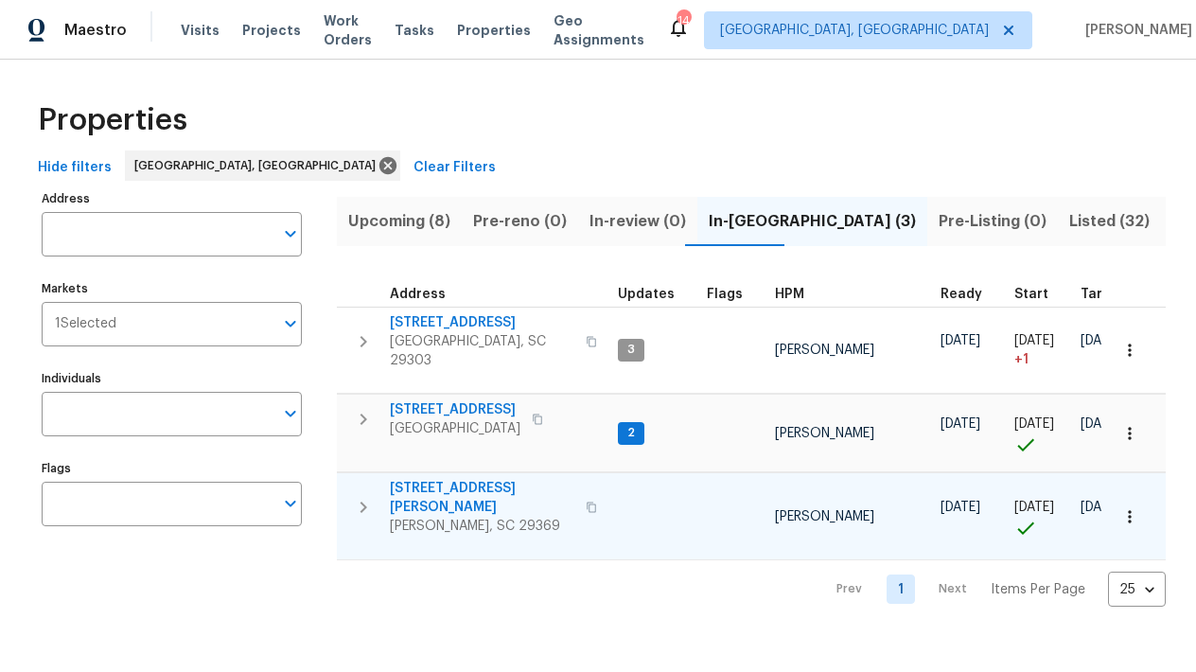
click at [437, 517] on span "[PERSON_NAME], SC 29369" at bounding box center [482, 526] width 184 height 19
